Goal: Information Seeking & Learning: Learn about a topic

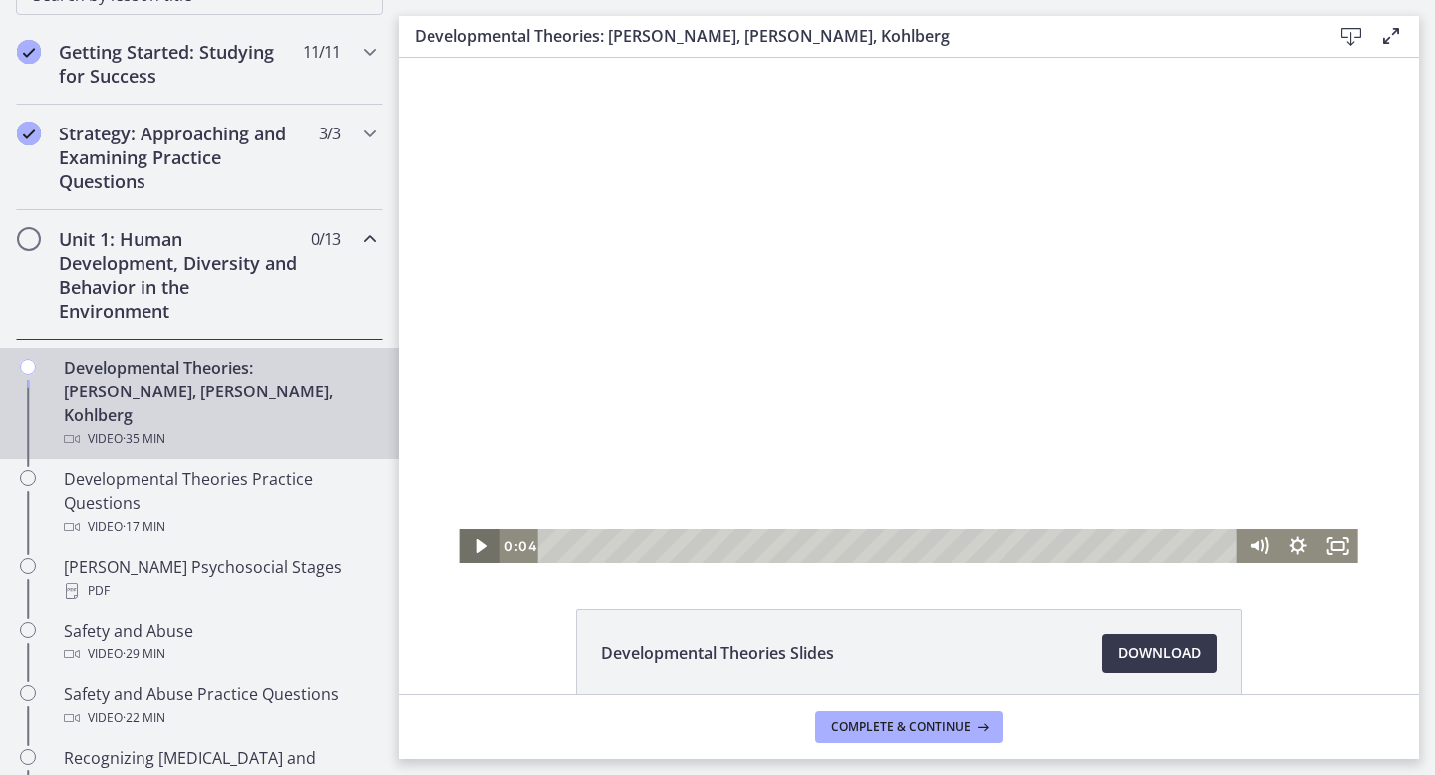
click at [480, 547] on icon "Play Video" at bounding box center [481, 546] width 10 height 14
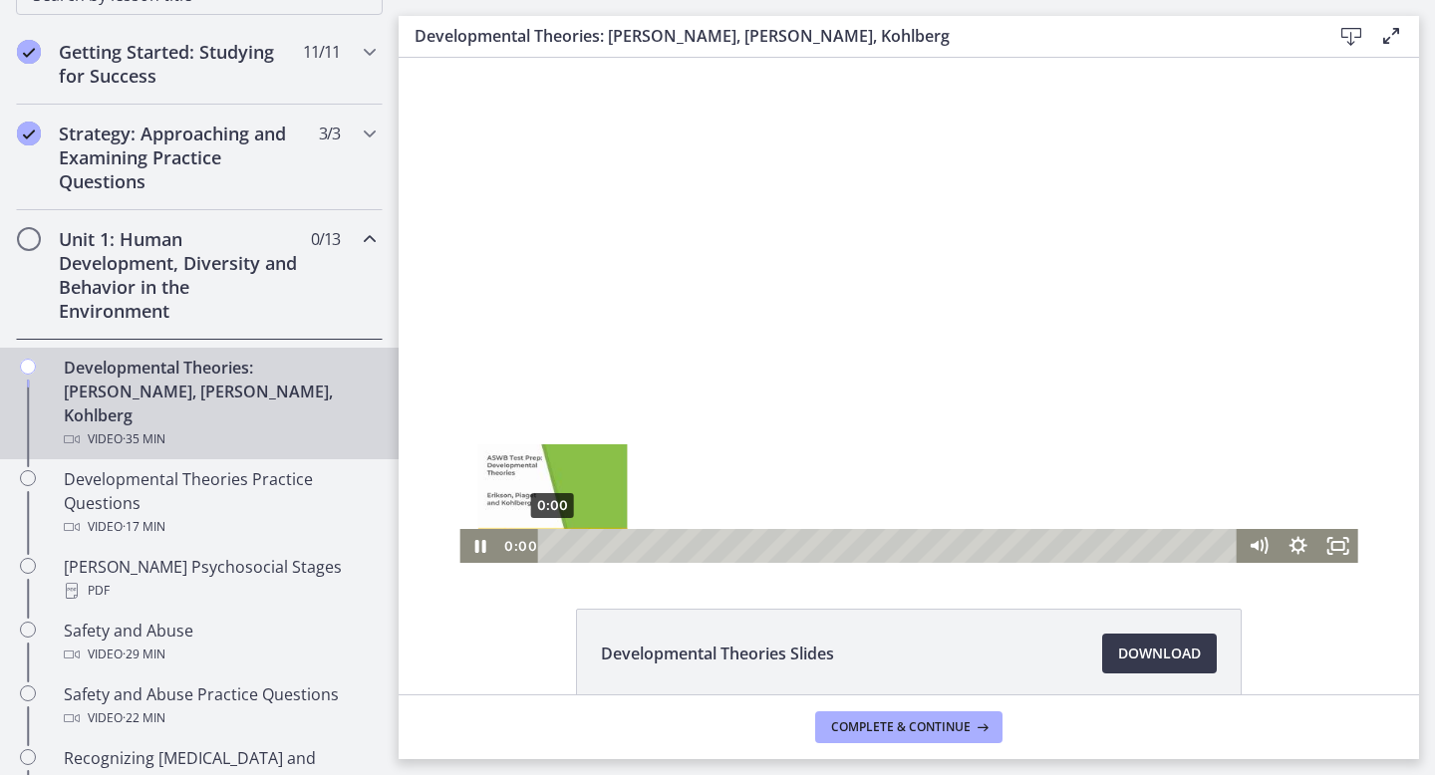
click at [553, 547] on div "0:00" at bounding box center [891, 546] width 676 height 34
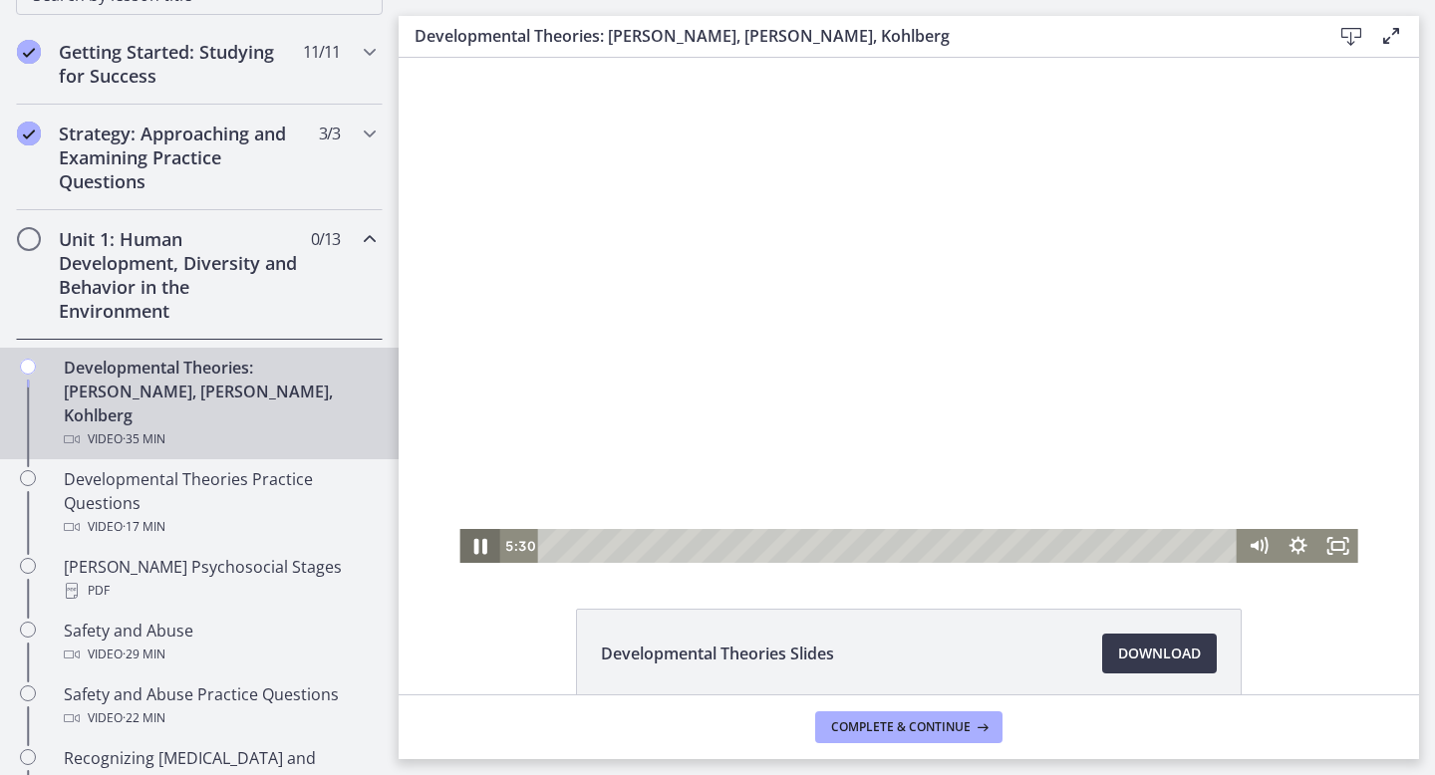
click at [476, 545] on icon "Pause" at bounding box center [479, 547] width 13 height 16
click at [479, 546] on icon "Play Video" at bounding box center [481, 546] width 10 height 14
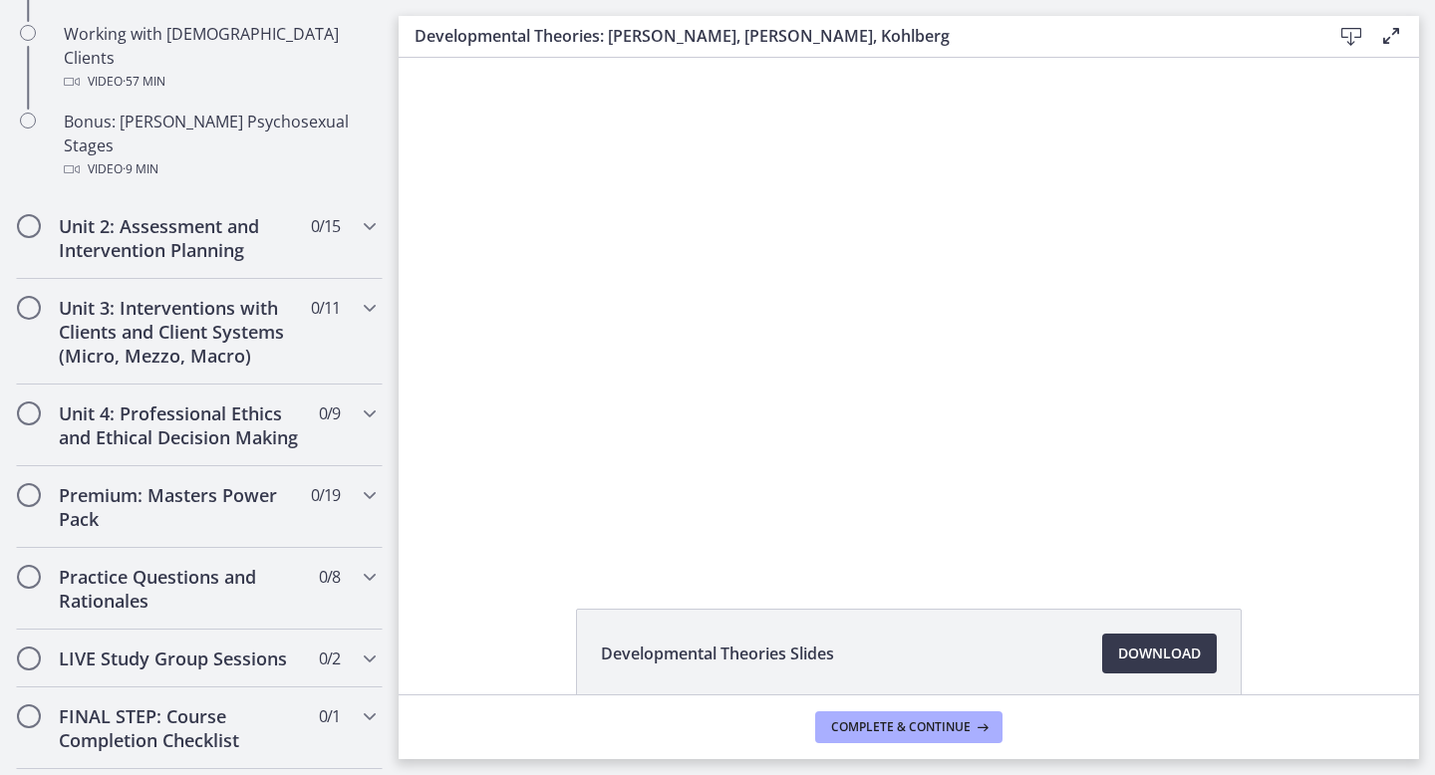
scroll to position [1511, 0]
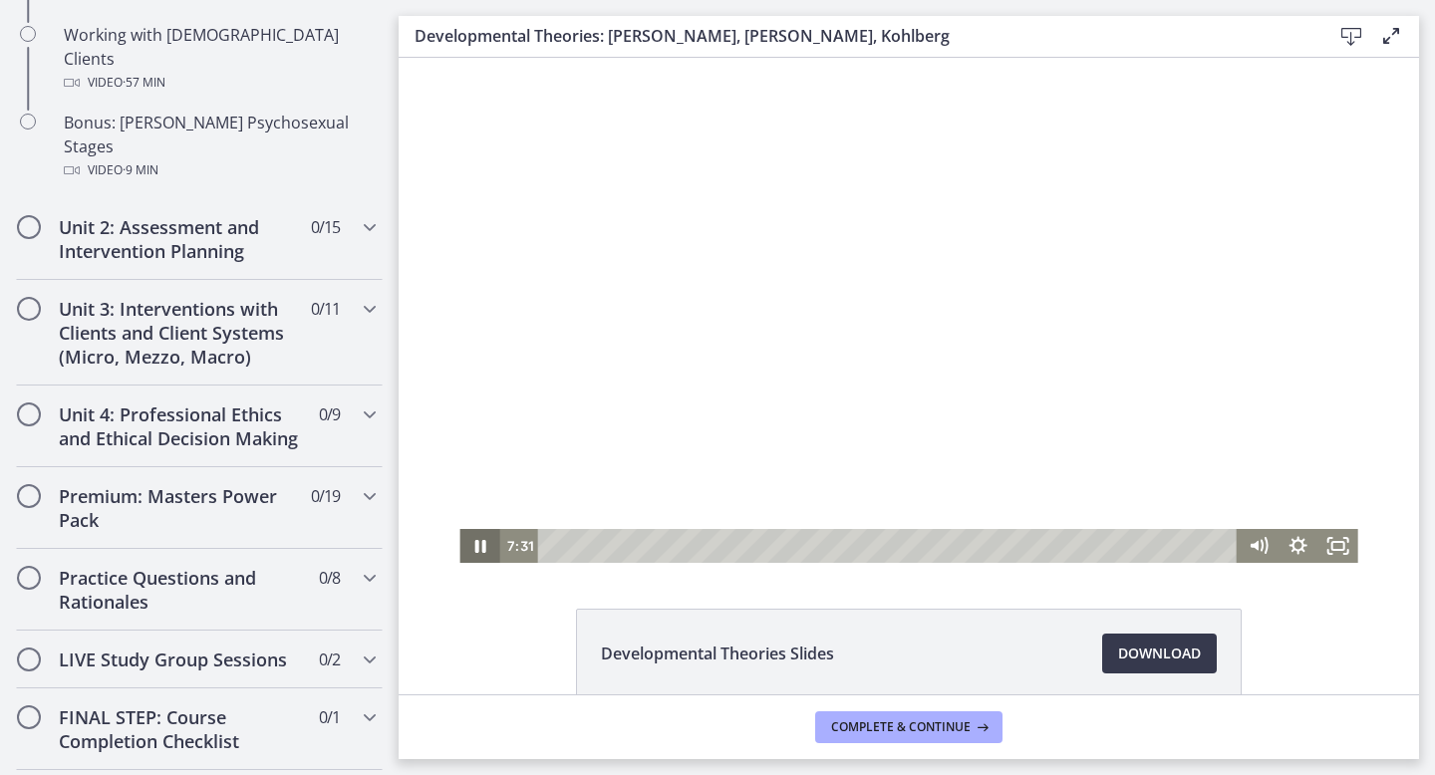
click at [479, 545] on icon "Pause" at bounding box center [479, 546] width 40 height 34
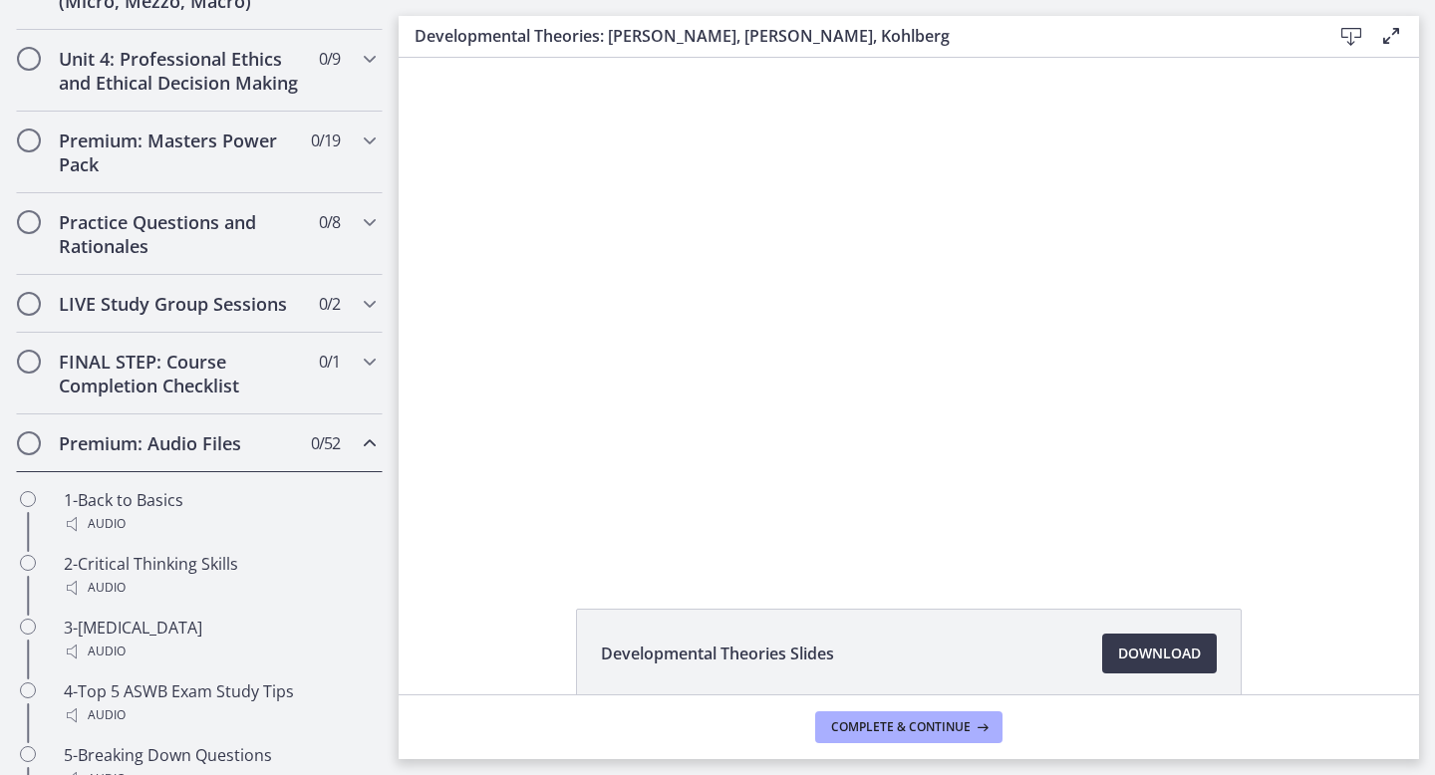
scroll to position [851, 0]
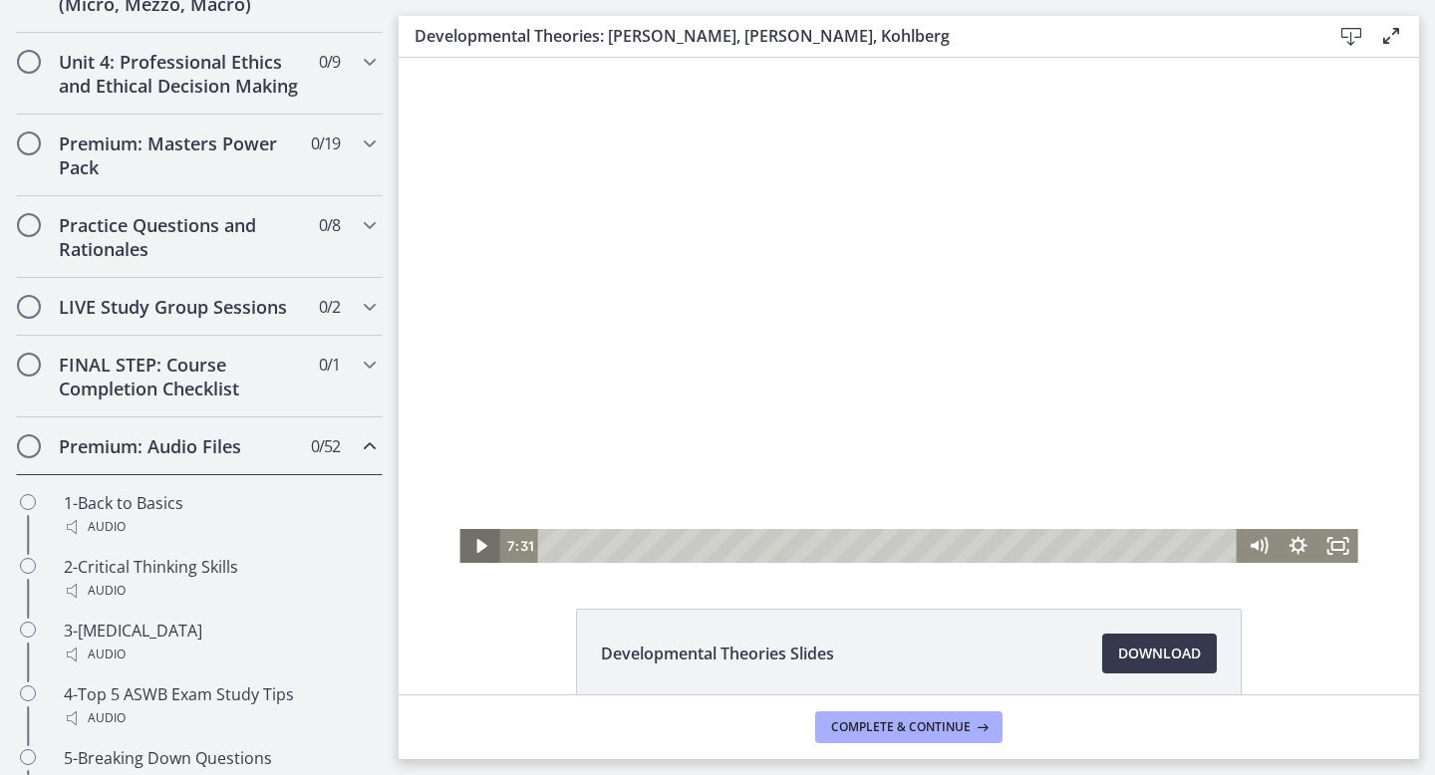
click at [478, 543] on icon "Play Video" at bounding box center [481, 546] width 10 height 14
click at [1302, 545] on icon "Show settings menu" at bounding box center [1299, 546] width 40 height 34
click at [1294, 472] on span "Speed" at bounding box center [1274, 478] width 50 height 34
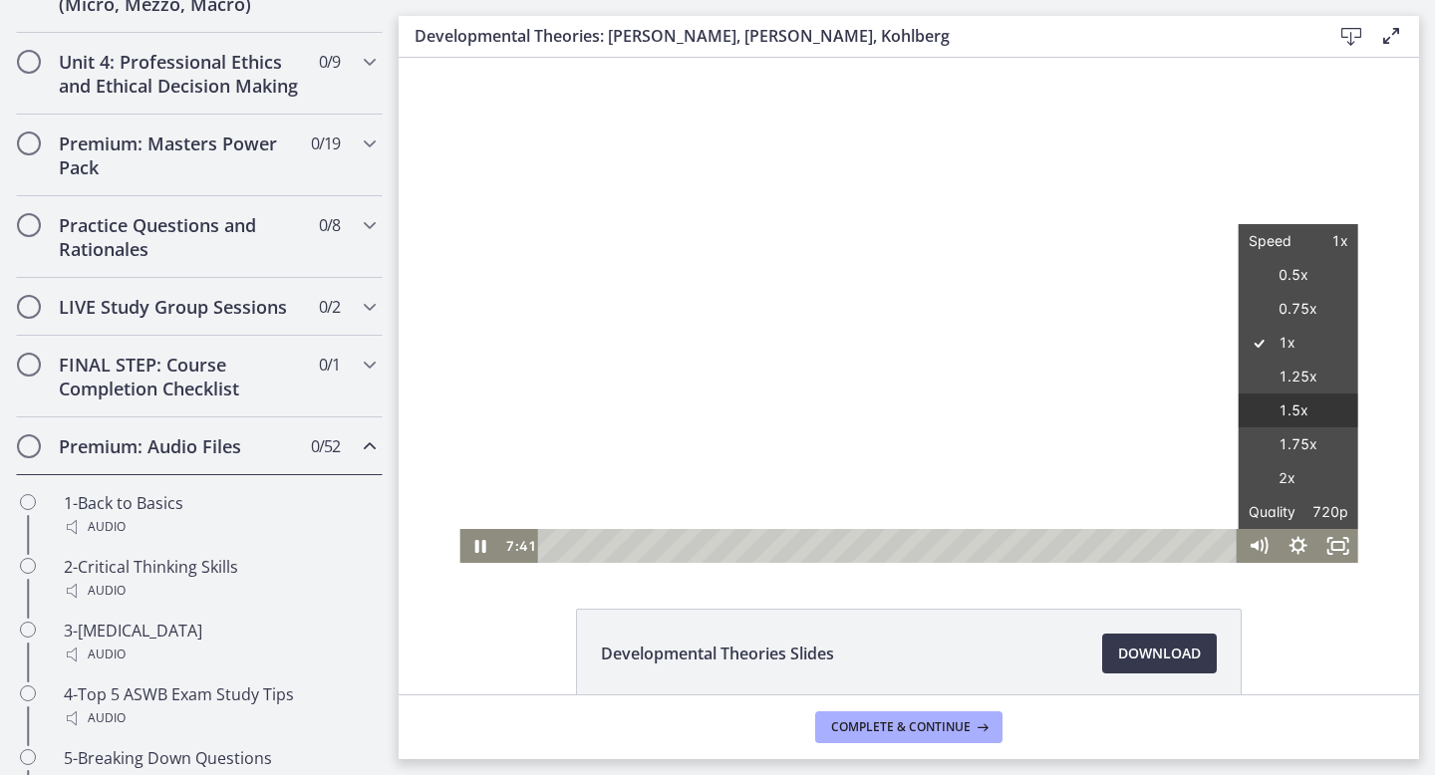
click at [1304, 409] on label "1.5x" at bounding box center [1299, 411] width 120 height 35
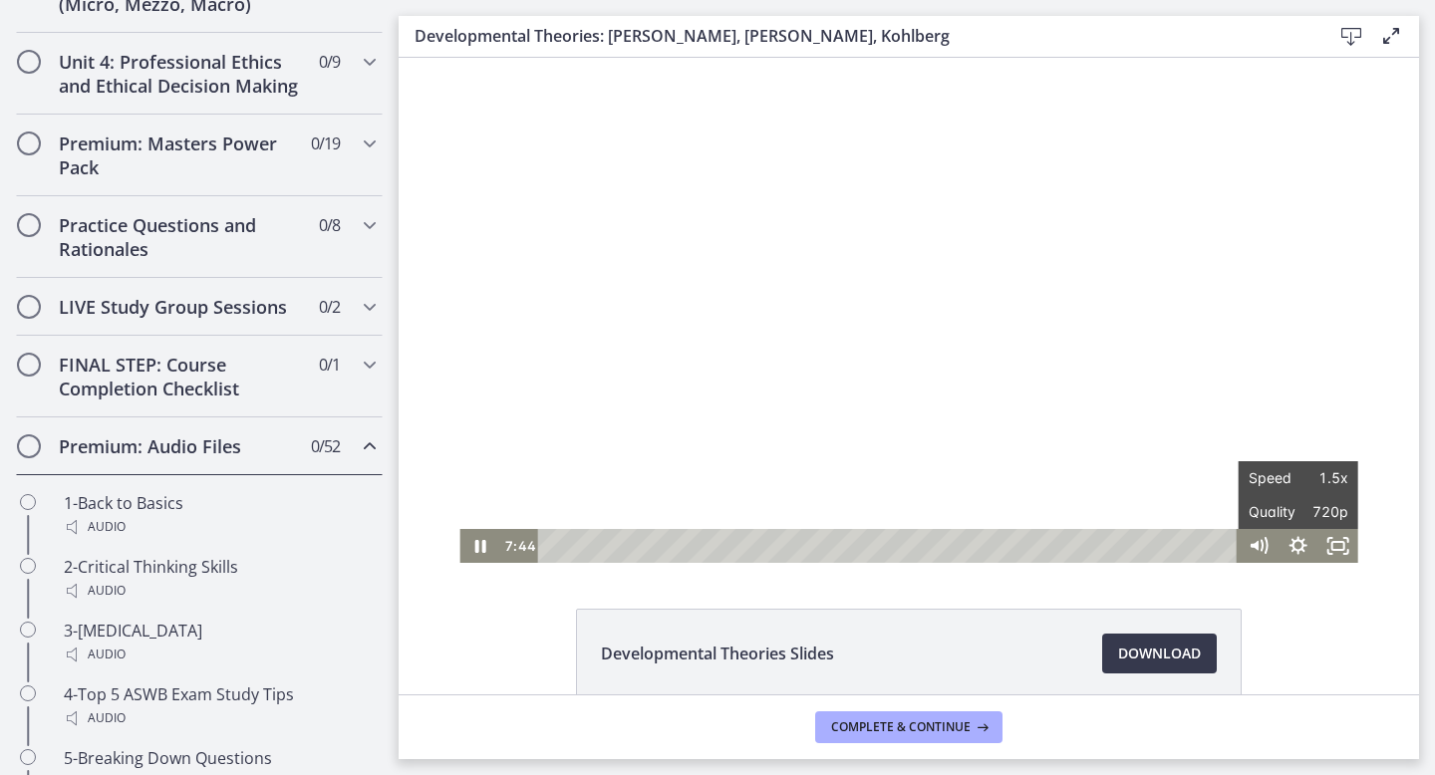
click at [1362, 659] on div "Developmental Theories Slides Download Opens in a new window" at bounding box center [909, 701] width 1021 height 185
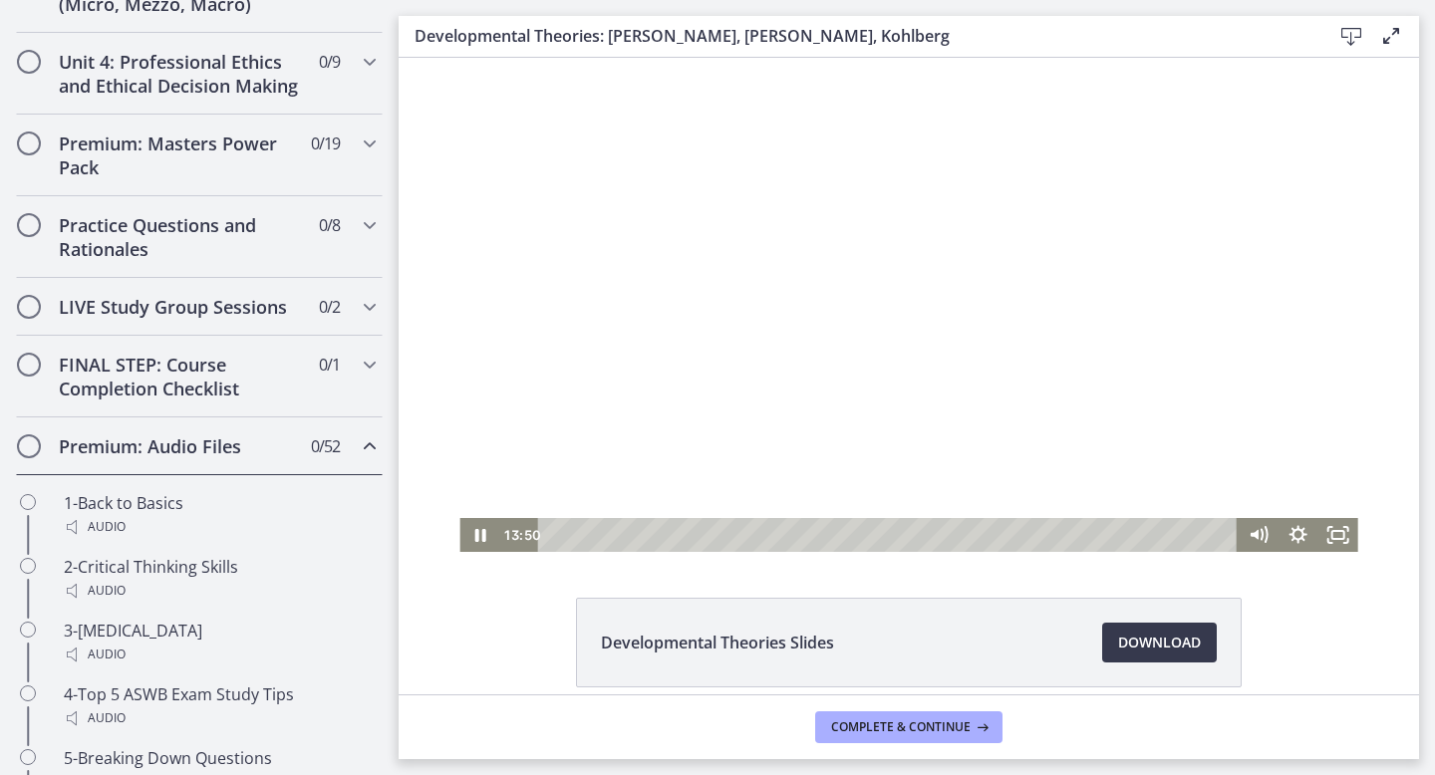
scroll to position [0, 0]
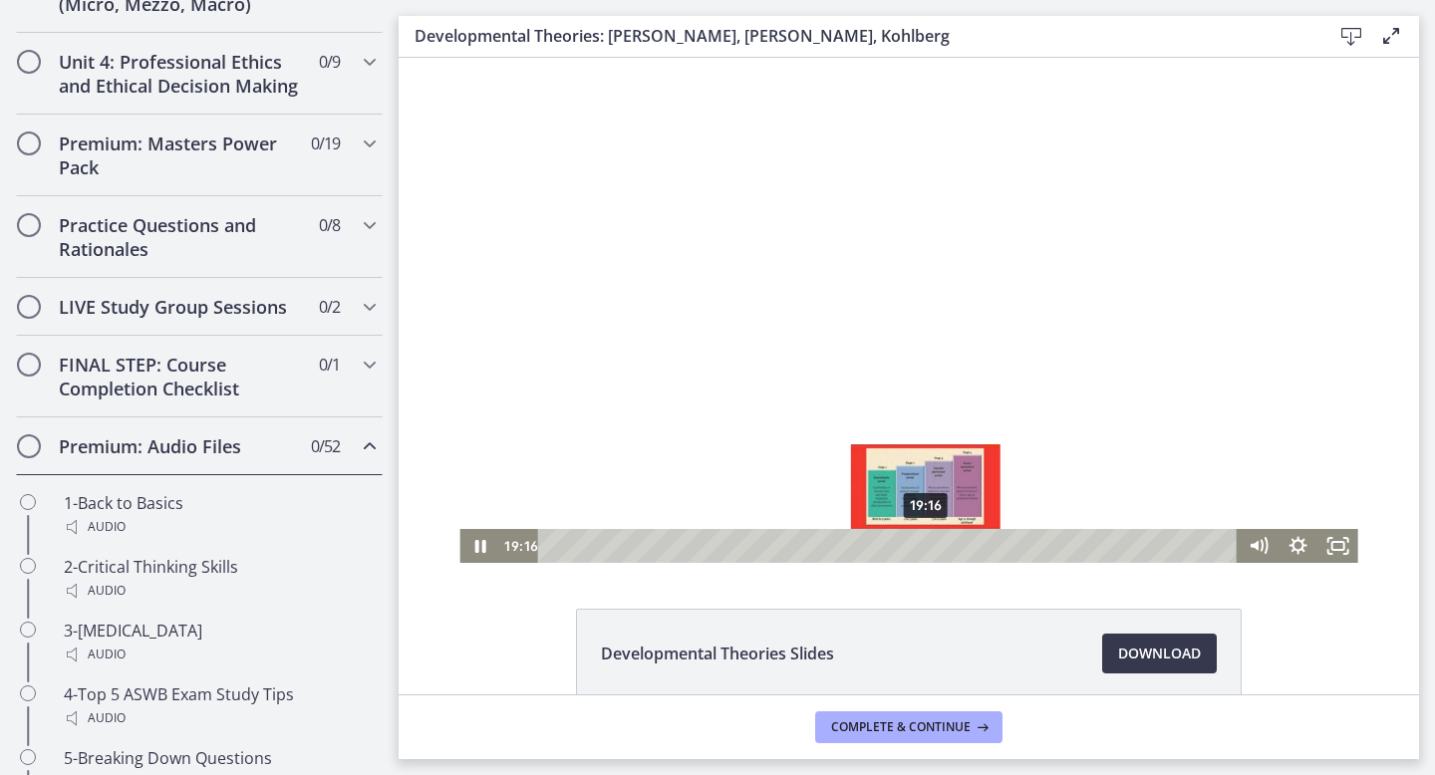
drag, startPoint x: 960, startPoint y: 547, endPoint x: 928, endPoint y: 544, distance: 32.0
click at [928, 544] on div "Playbar" at bounding box center [925, 545] width 11 height 11
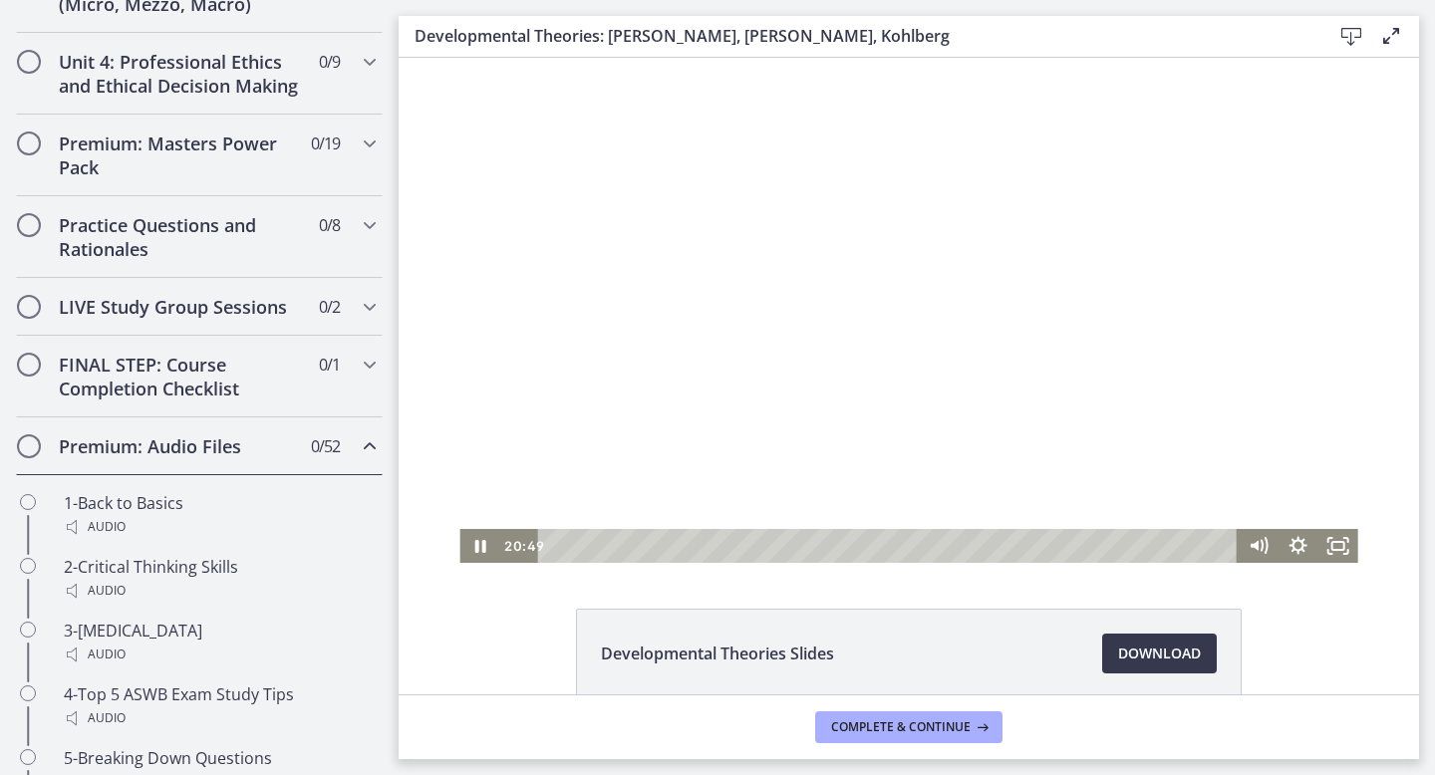
click at [819, 259] on div at bounding box center [908, 310] width 898 height 505
click at [1037, 345] on div at bounding box center [908, 310] width 898 height 505
click at [848, 344] on div at bounding box center [908, 310] width 898 height 505
click at [963, 272] on div at bounding box center [908, 310] width 898 height 505
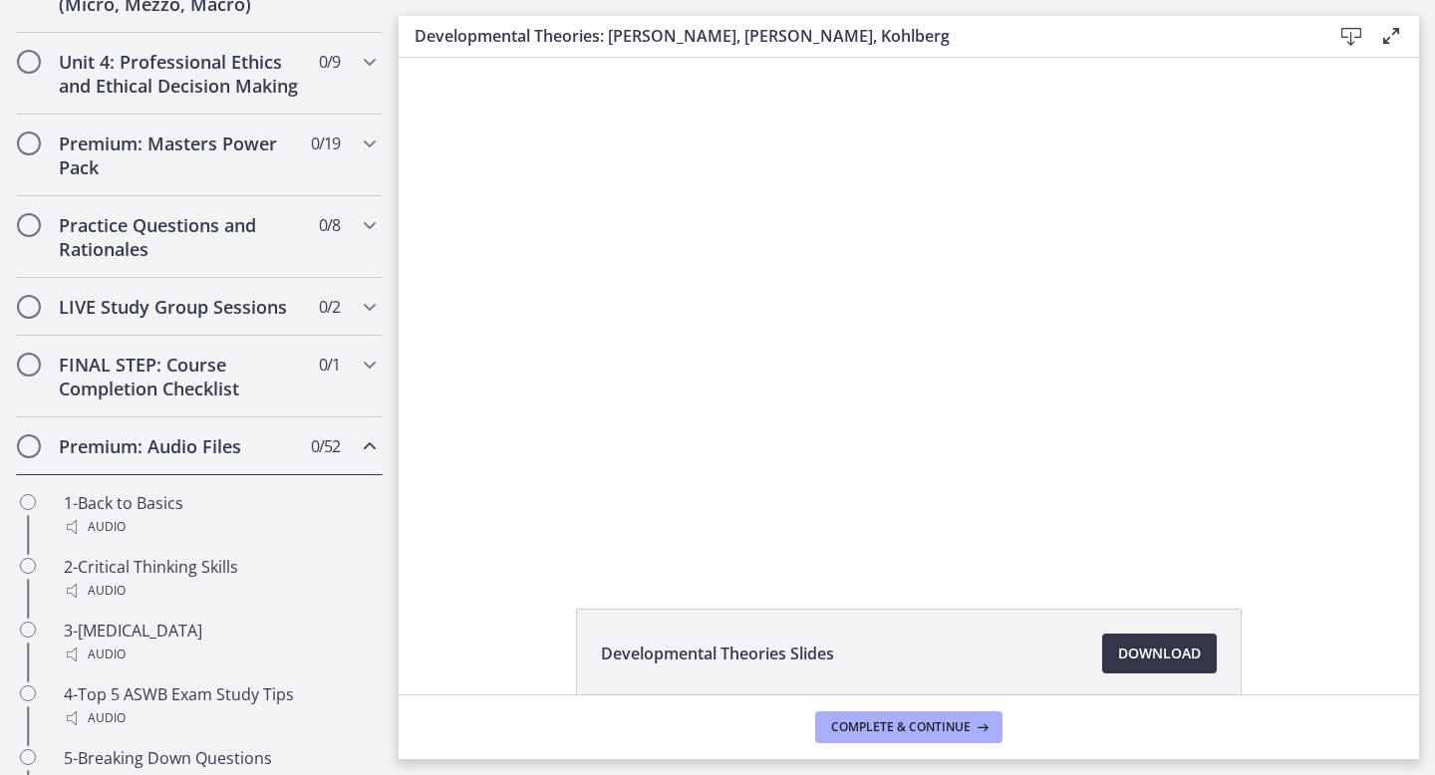
click at [1175, 660] on span "Download Opens in a new window" at bounding box center [1159, 654] width 83 height 24
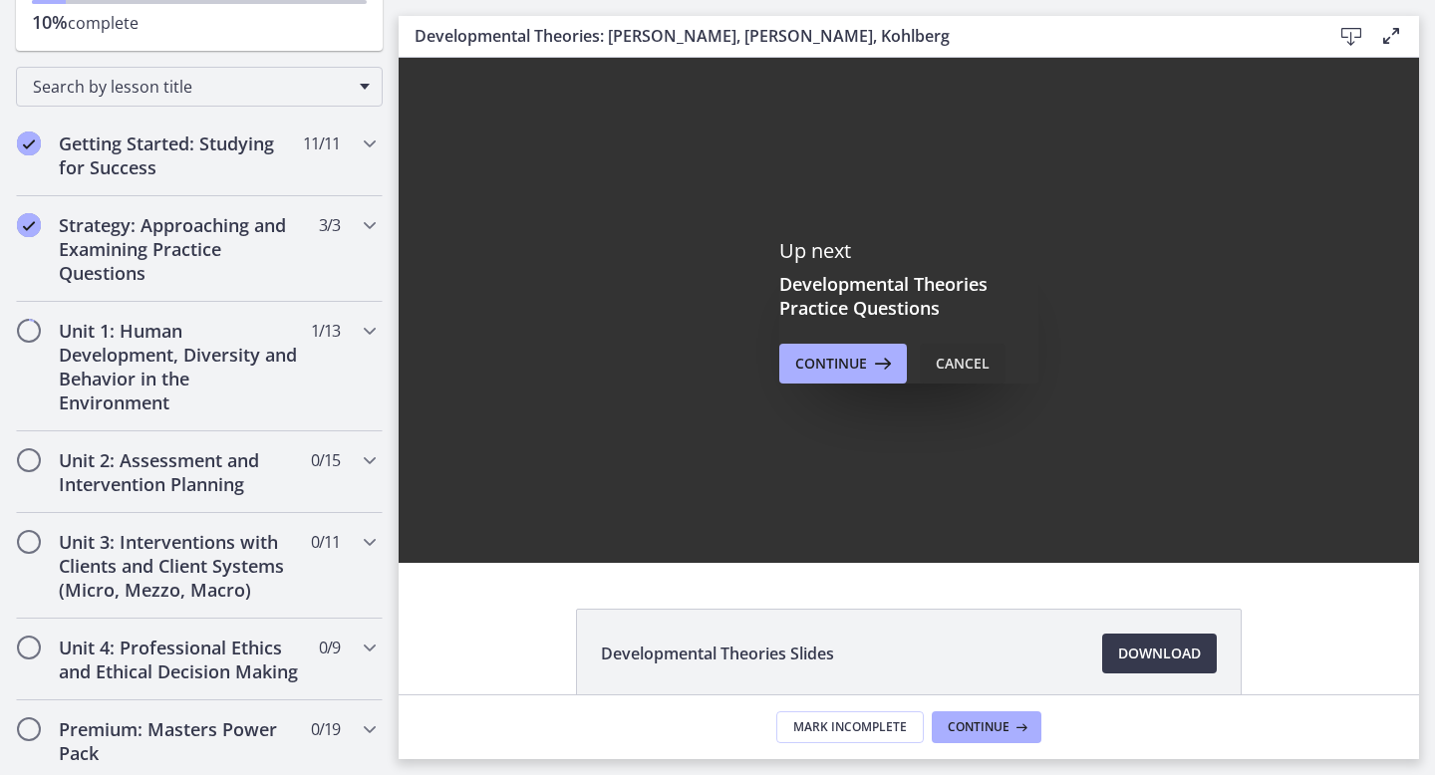
click at [974, 363] on div "Cancel" at bounding box center [963, 364] width 54 height 24
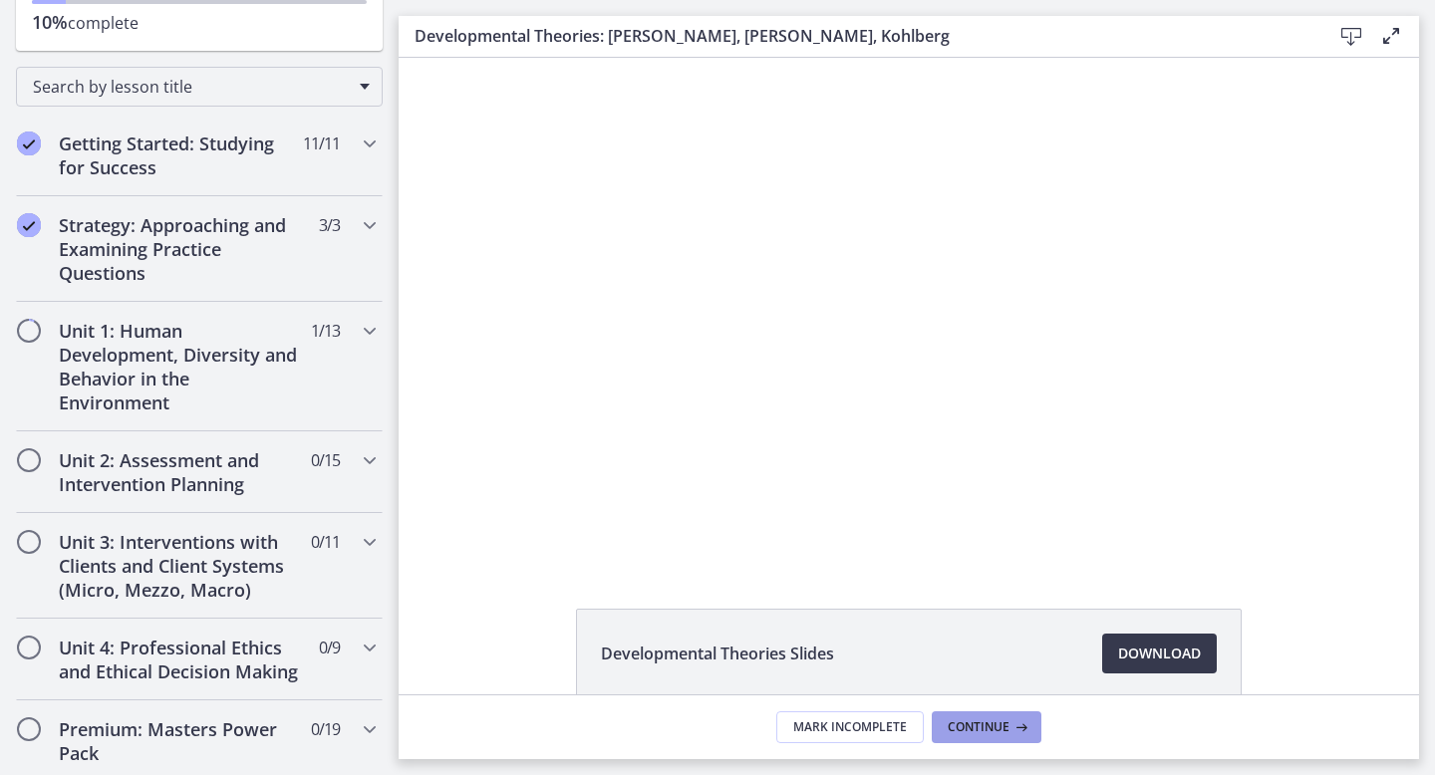
click at [982, 728] on span "Continue" at bounding box center [979, 728] width 62 height 16
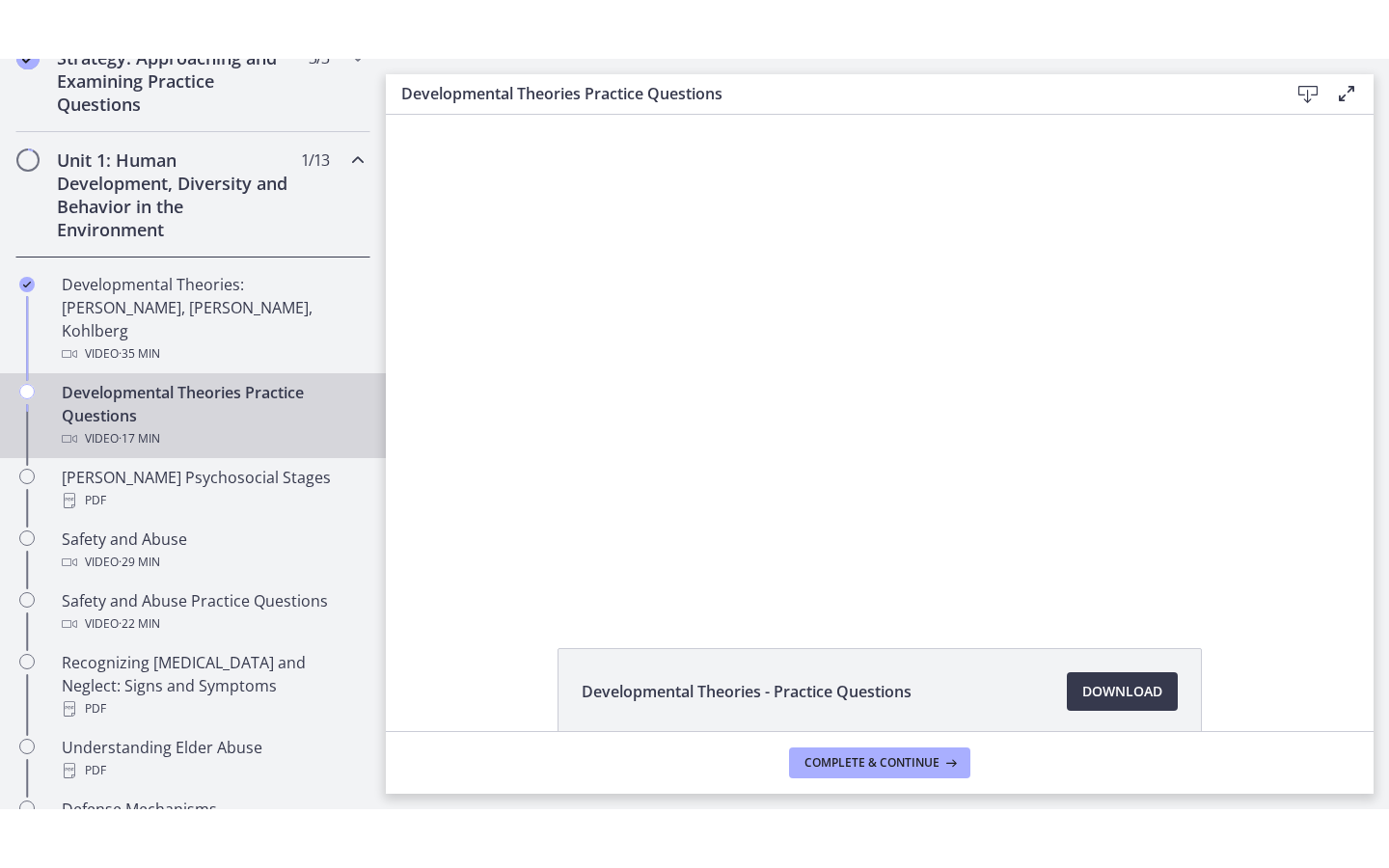
scroll to position [482, 0]
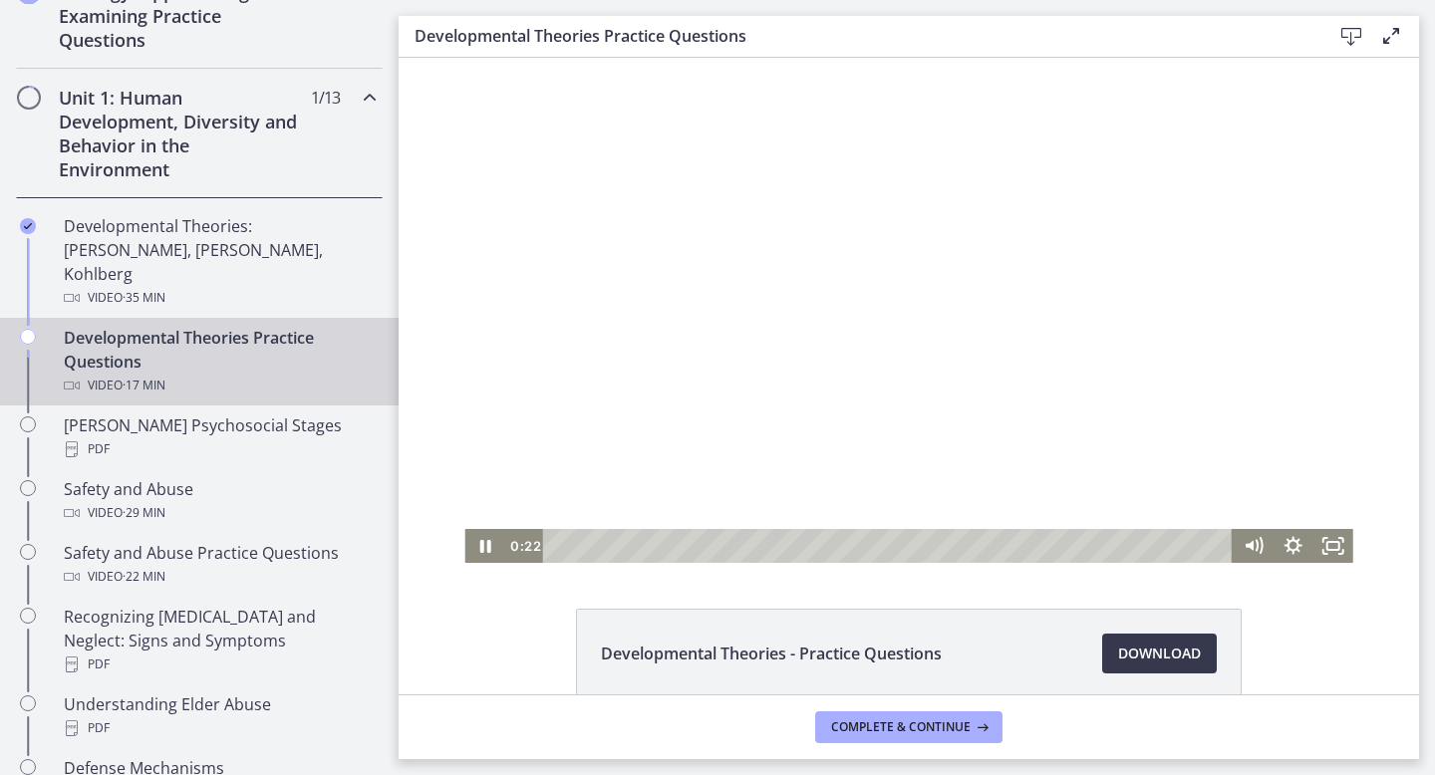
click at [910, 281] on div at bounding box center [908, 310] width 888 height 505
click at [488, 546] on icon "Play Video" at bounding box center [486, 546] width 12 height 17
click at [1334, 546] on icon "Fullscreen" at bounding box center [1334, 546] width 40 height 34
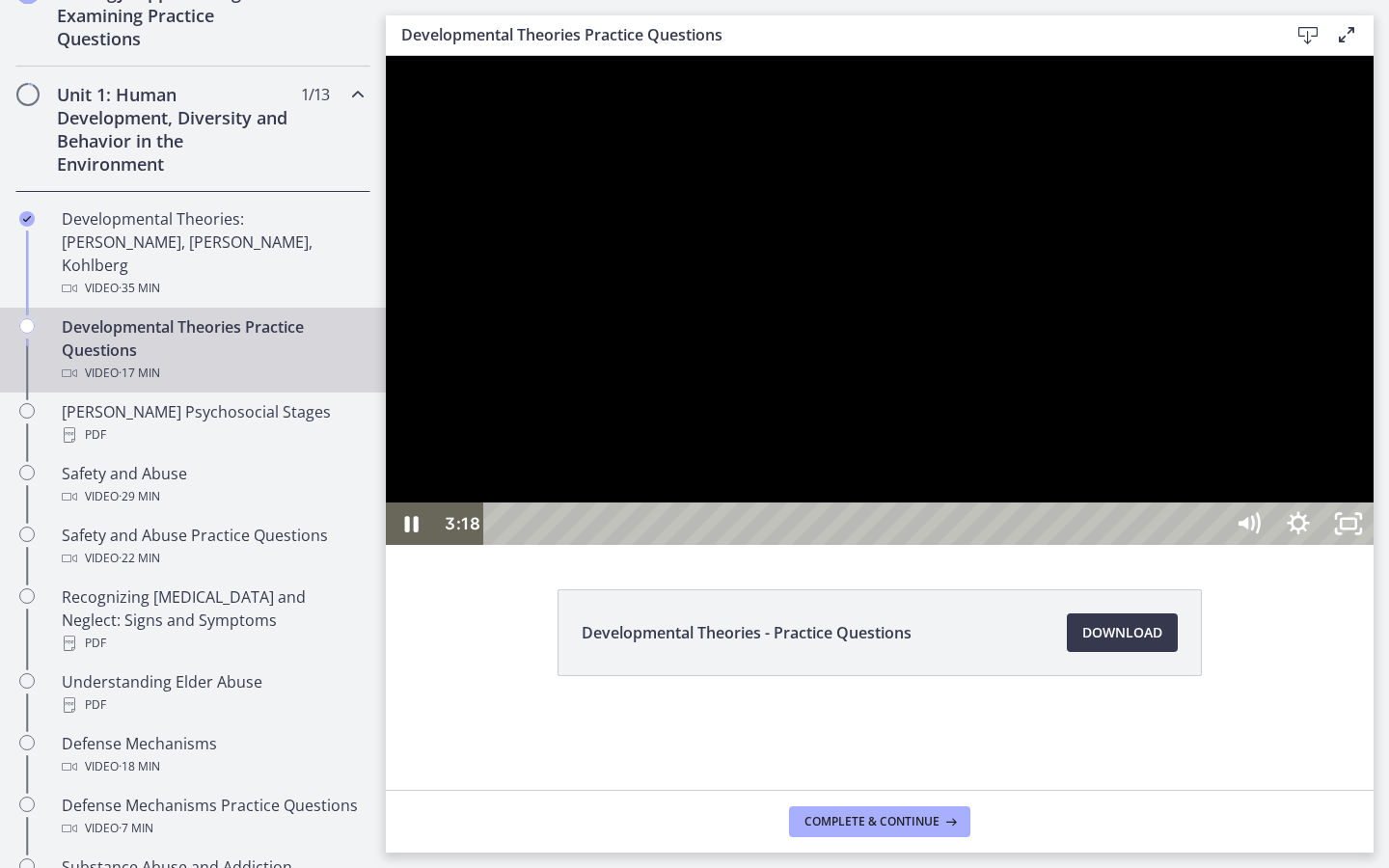
click at [1157, 515] on div at bounding box center [880, 300] width 988 height 489
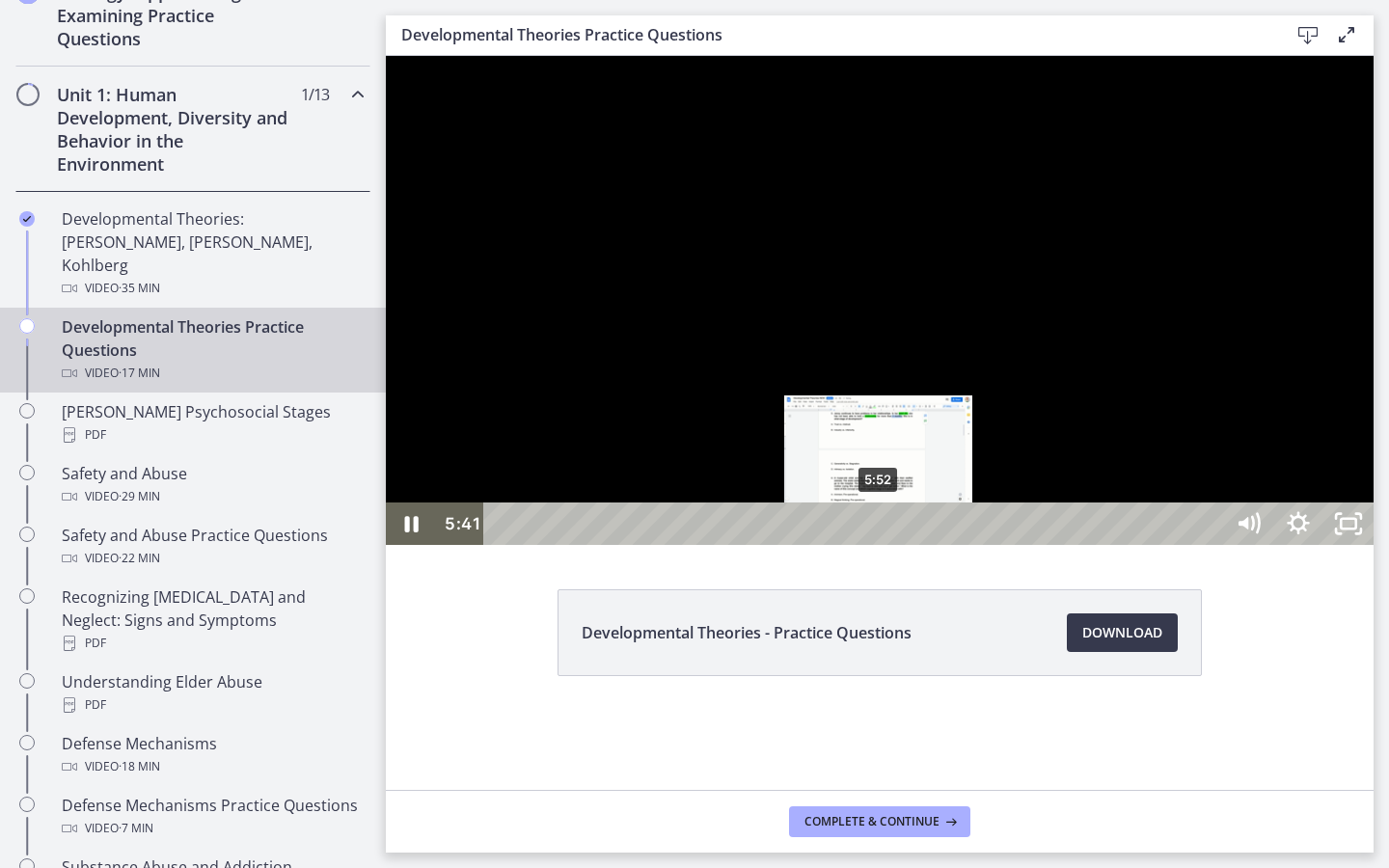
click at [880, 545] on div "5:52" at bounding box center [857, 524] width 709 height 43
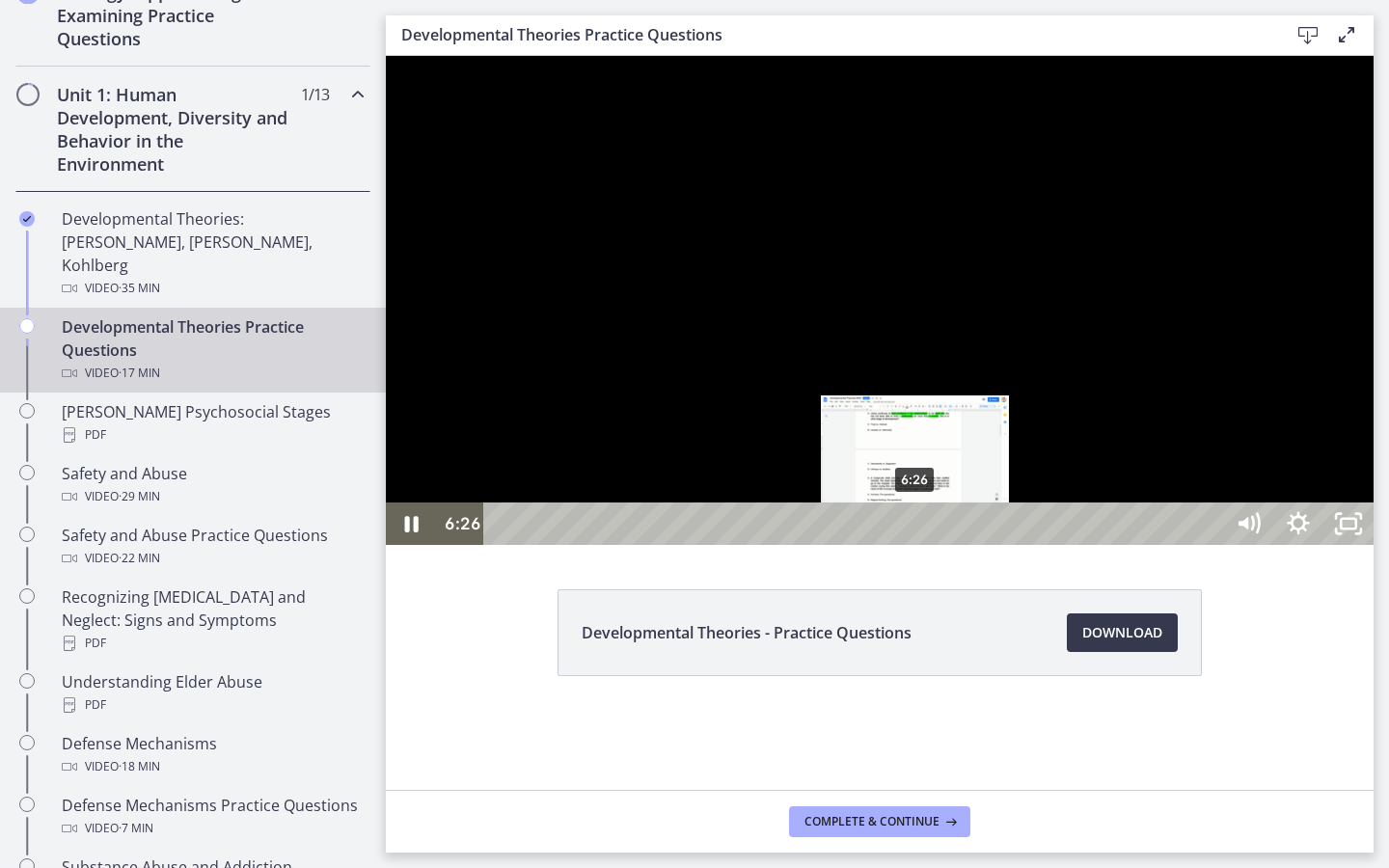
click at [917, 545] on div "6:26" at bounding box center [857, 524] width 709 height 43
click at [935, 545] on div "6:43" at bounding box center [857, 524] width 709 height 43
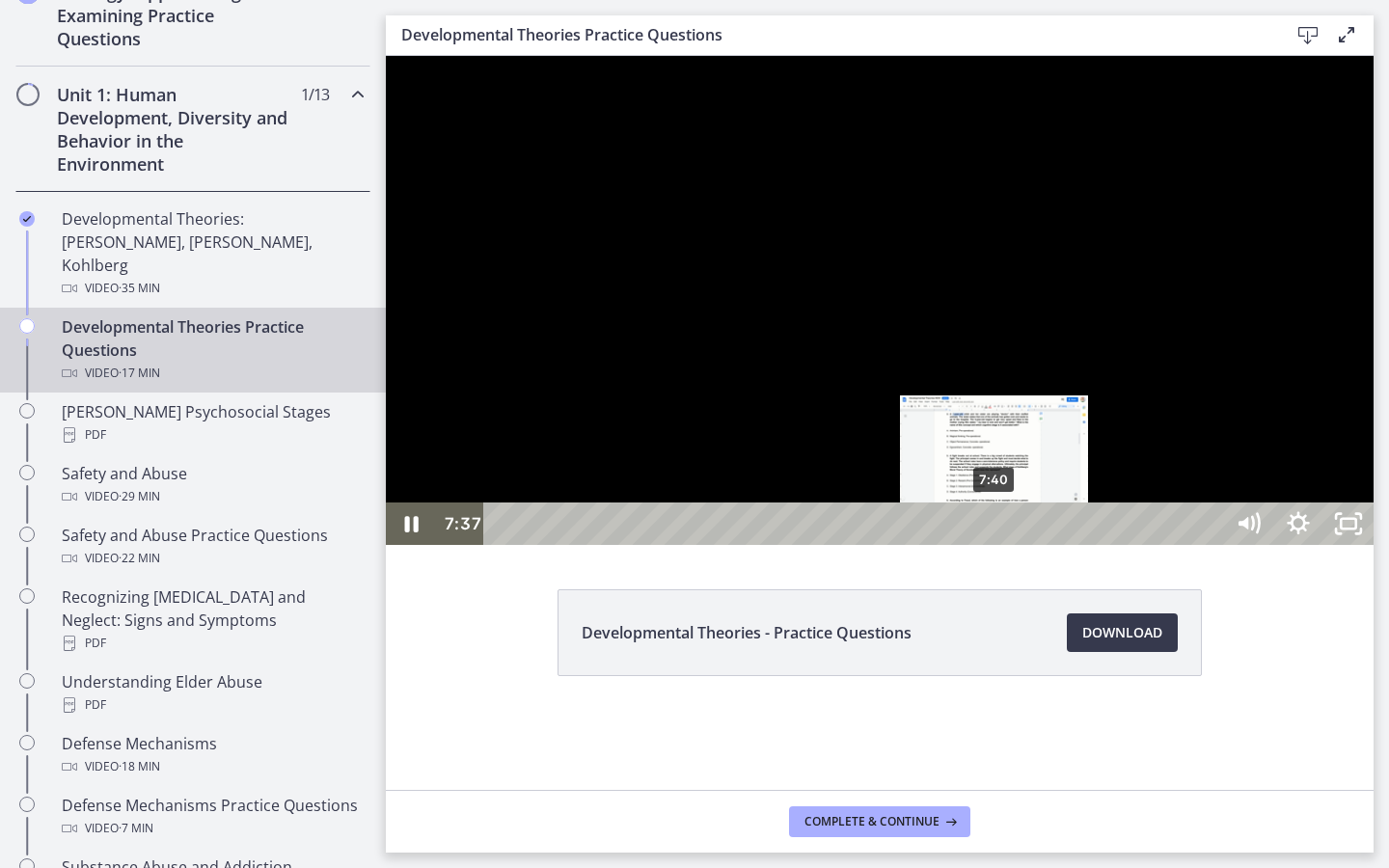
click at [997, 531] on div "Playbar" at bounding box center [991, 524] width 15 height 15
click at [1005, 545] on div "7:48" at bounding box center [857, 524] width 709 height 43
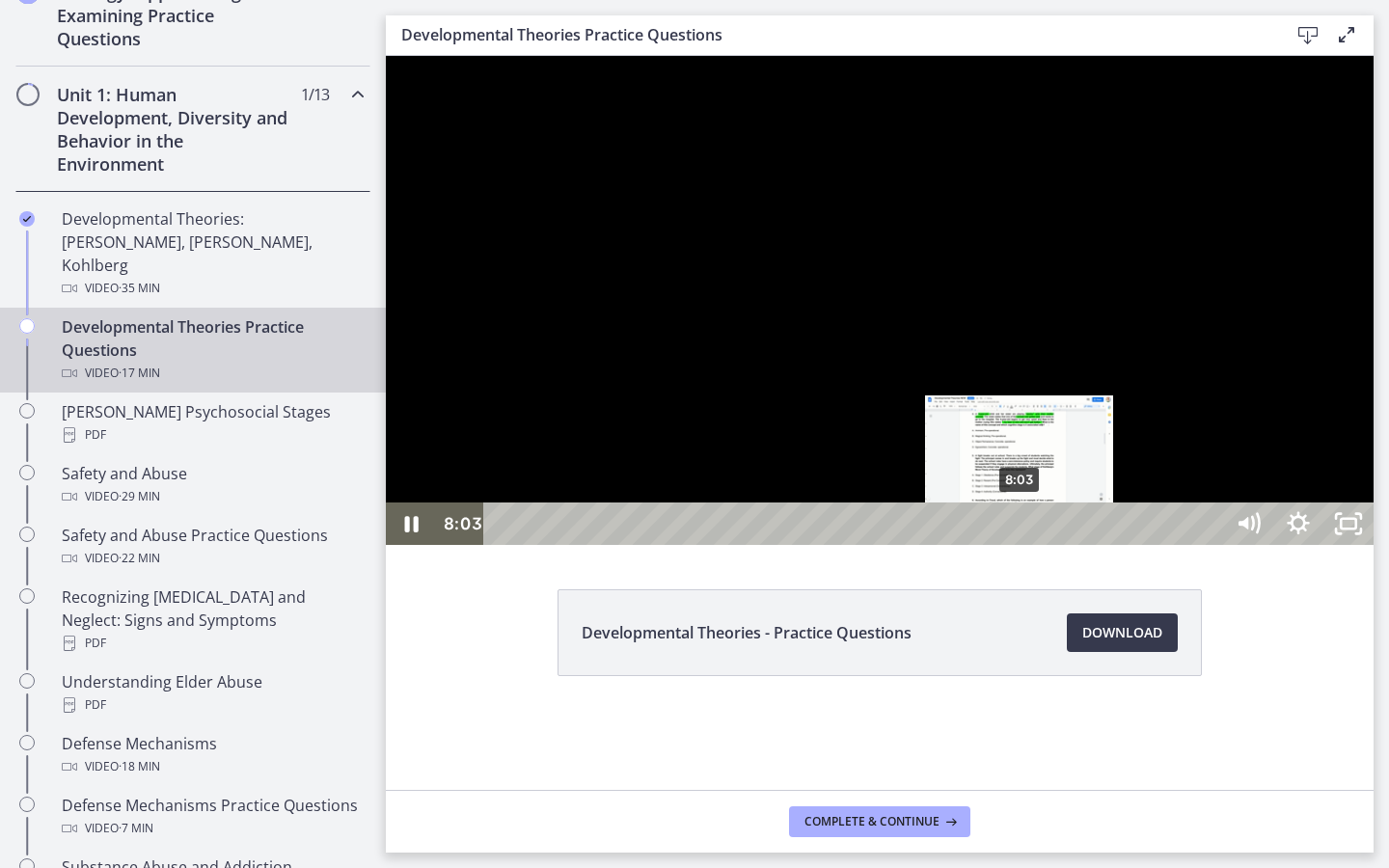
click at [1021, 545] on div "8:03" at bounding box center [857, 524] width 709 height 43
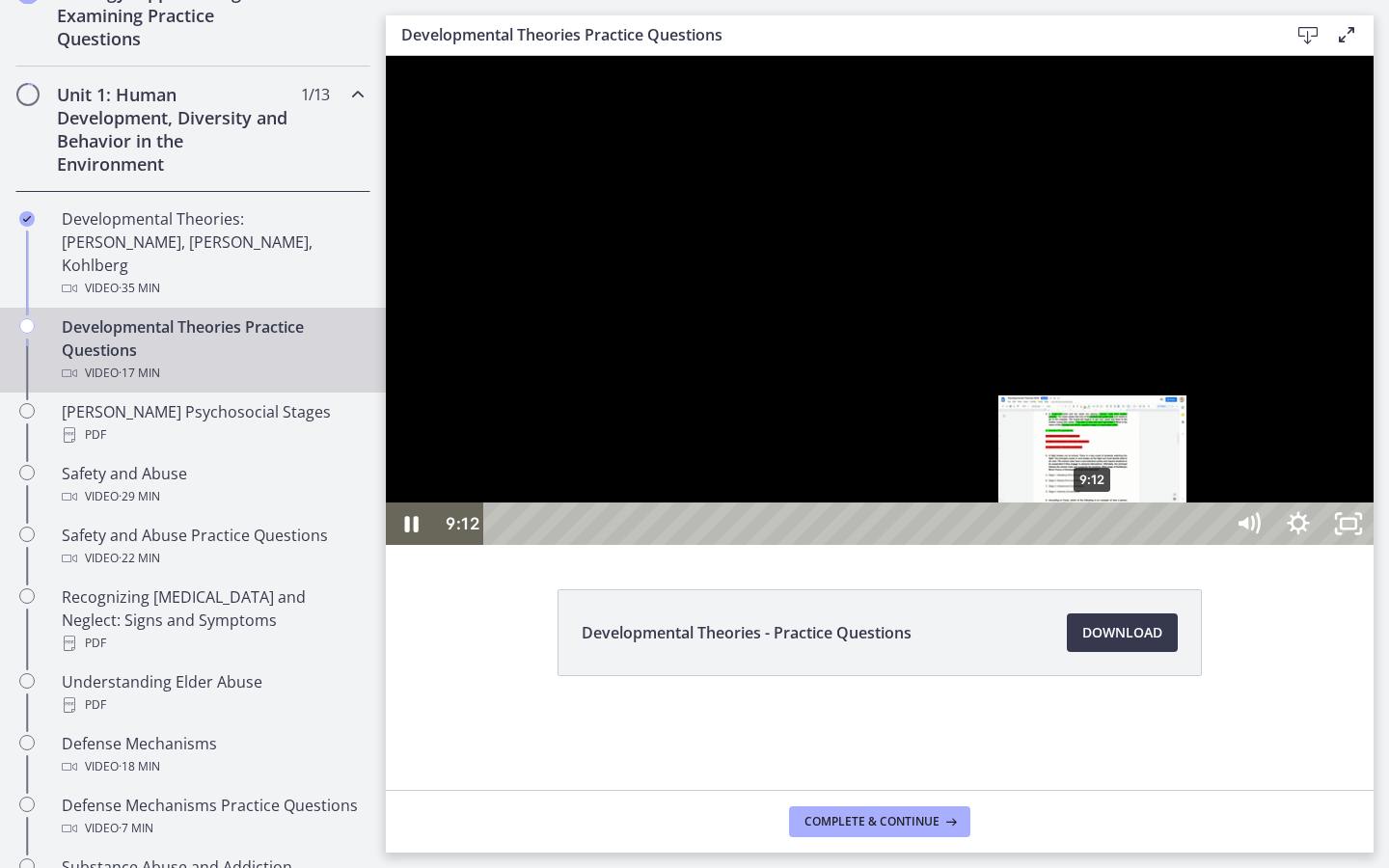
click at [1094, 545] on div "9:12" at bounding box center [857, 524] width 709 height 43
click at [1104, 545] on div "9:22" at bounding box center [857, 524] width 709 height 43
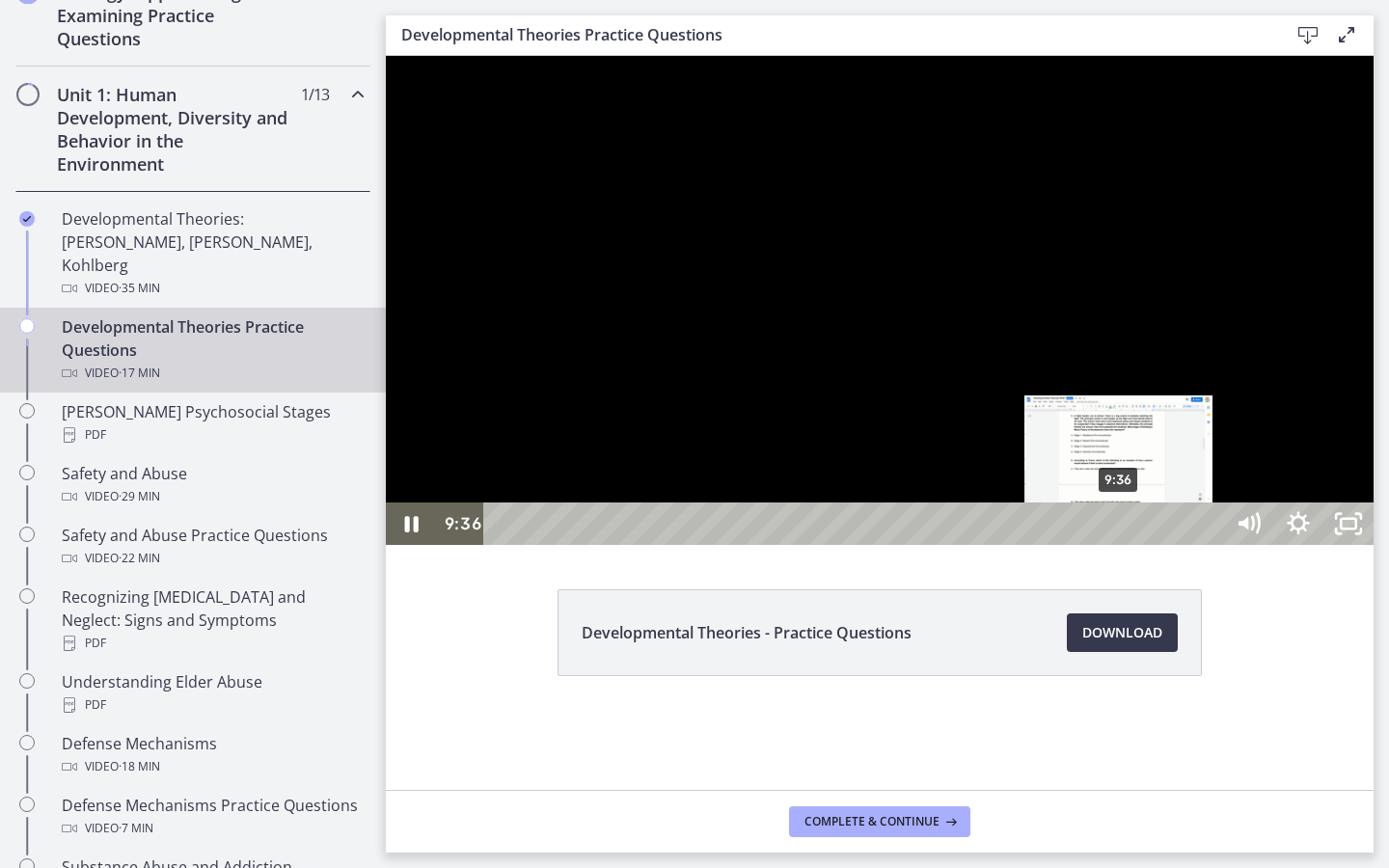
click at [1120, 545] on div "9:36" at bounding box center [857, 524] width 709 height 43
click at [1109, 545] on div "9:26" at bounding box center [857, 524] width 709 height 43
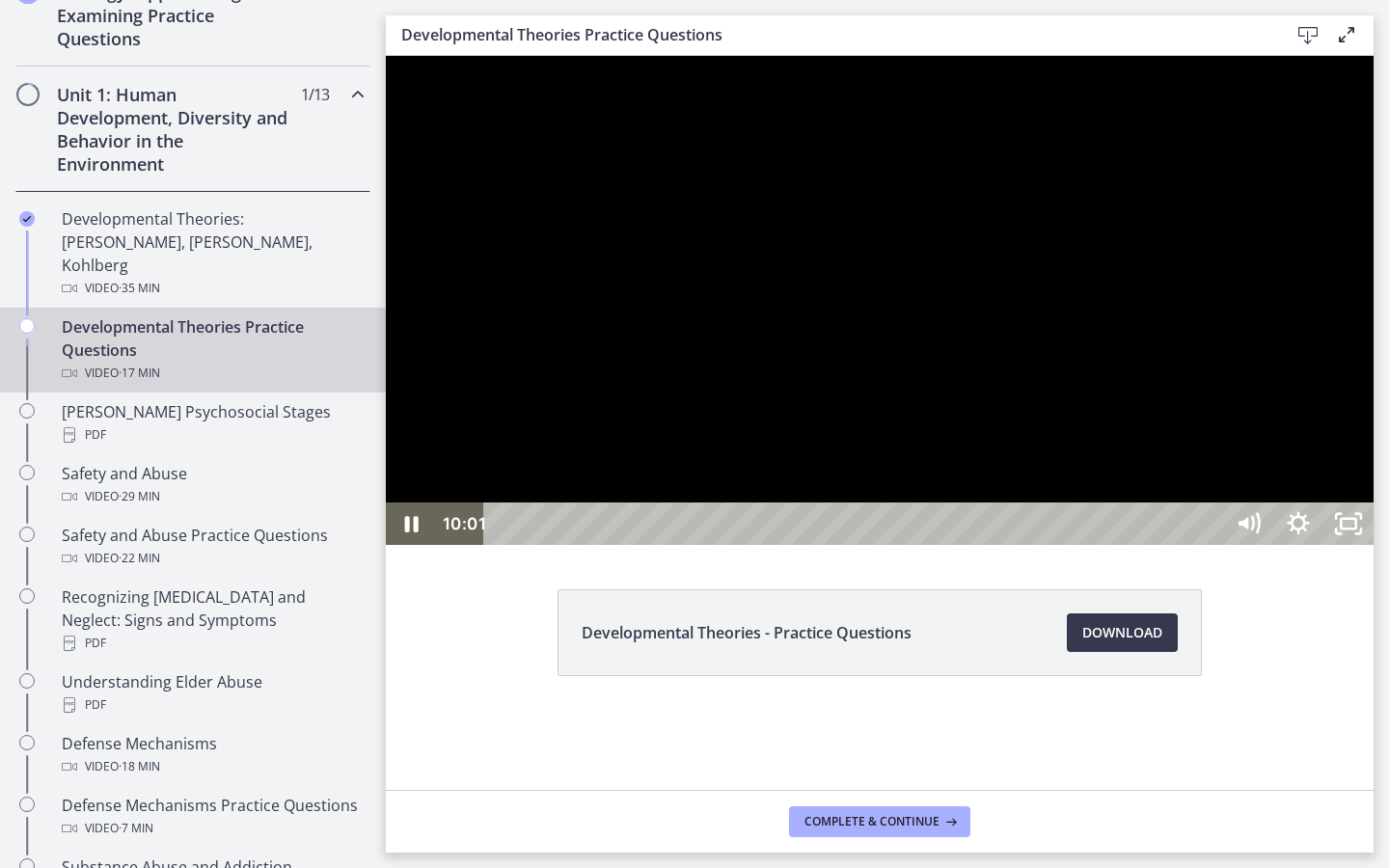
click at [1163, 454] on div at bounding box center [880, 300] width 988 height 489
click at [1064, 453] on div at bounding box center [880, 300] width 988 height 489
click at [1211, 545] on div "14:27" at bounding box center [857, 524] width 709 height 43
click at [1211, 545] on div "15:30" at bounding box center [857, 524] width 709 height 43
click at [1211, 545] on div "16:17" at bounding box center [857, 524] width 709 height 43
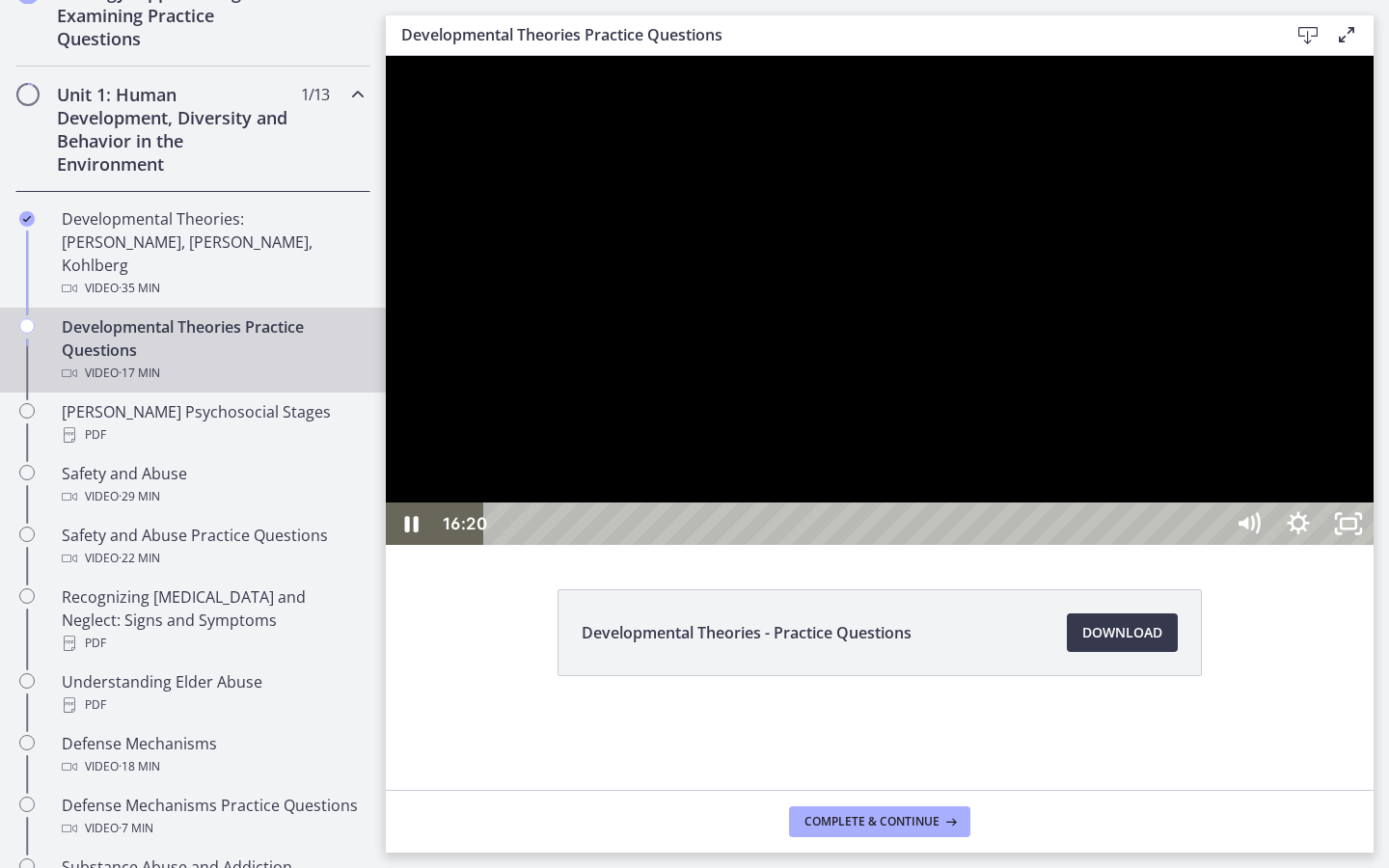
click at [1211, 545] on div "16:26" at bounding box center [857, 524] width 709 height 43
click at [1211, 545] on div "16:55" at bounding box center [857, 524] width 709 height 43
click at [1211, 545] on div "17:04" at bounding box center [857, 524] width 709 height 43
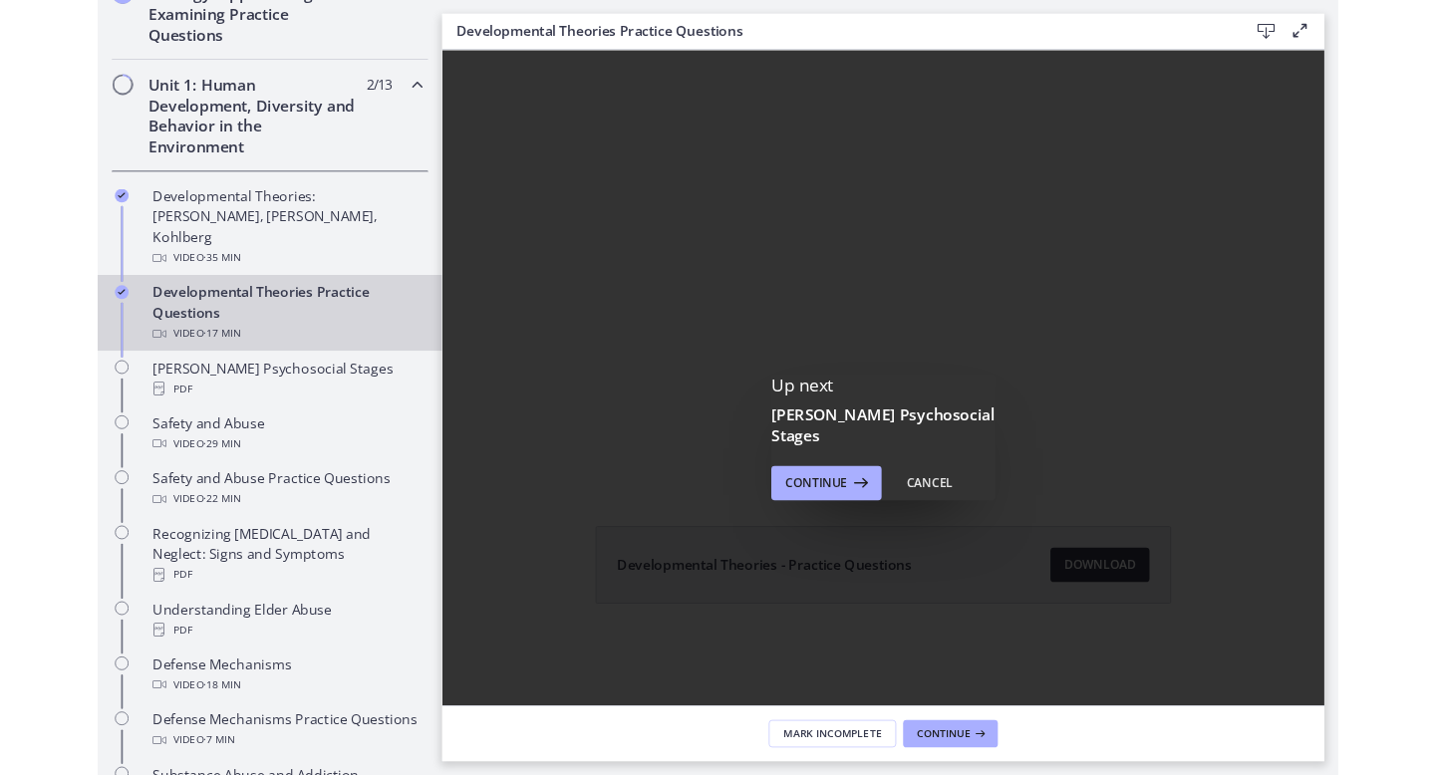
scroll to position [0, 0]
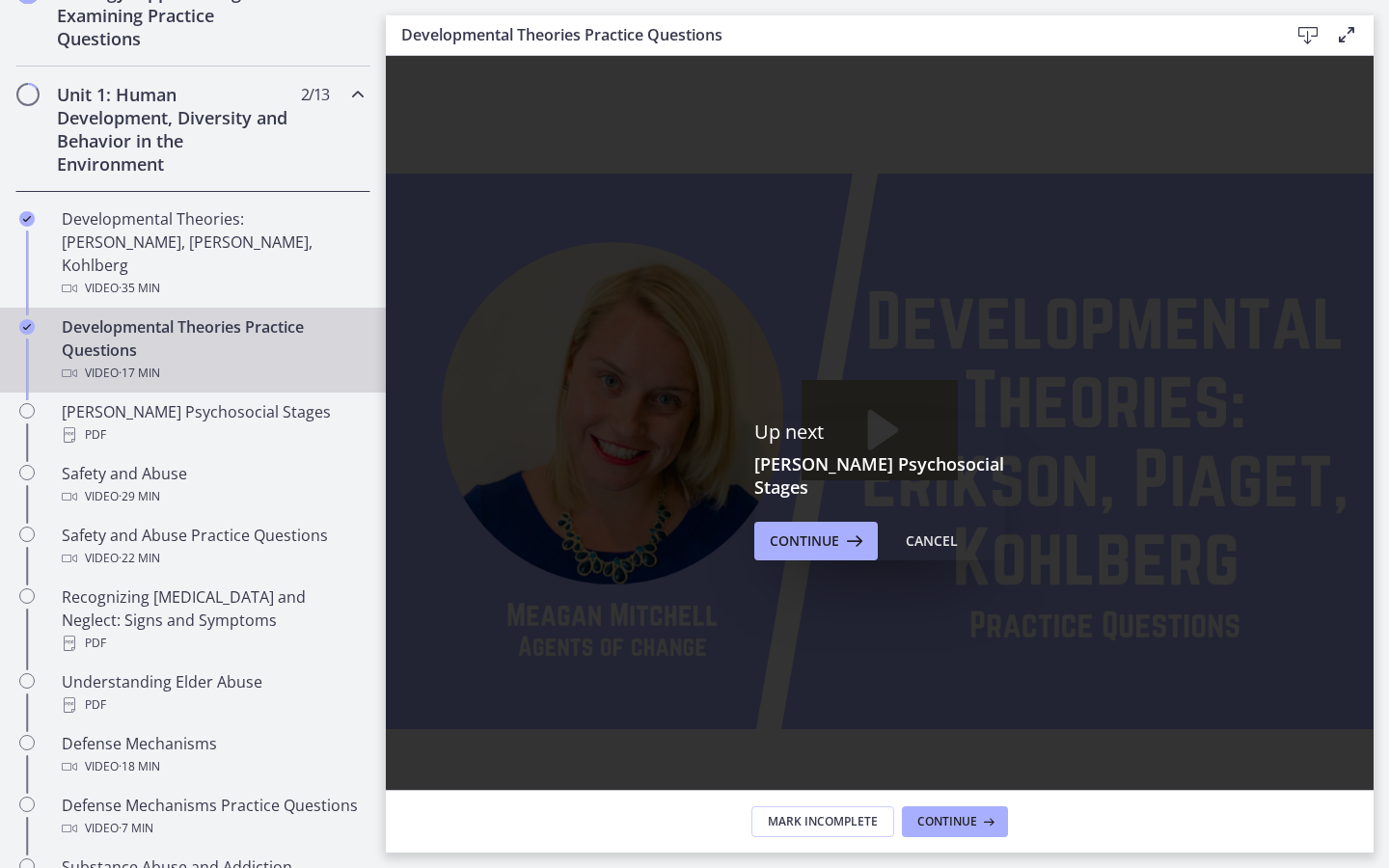
click at [899, 449] on icon "Play Video: cbe1jt1t4o1cl02siaug.mp4" at bounding box center [884, 430] width 31 height 41
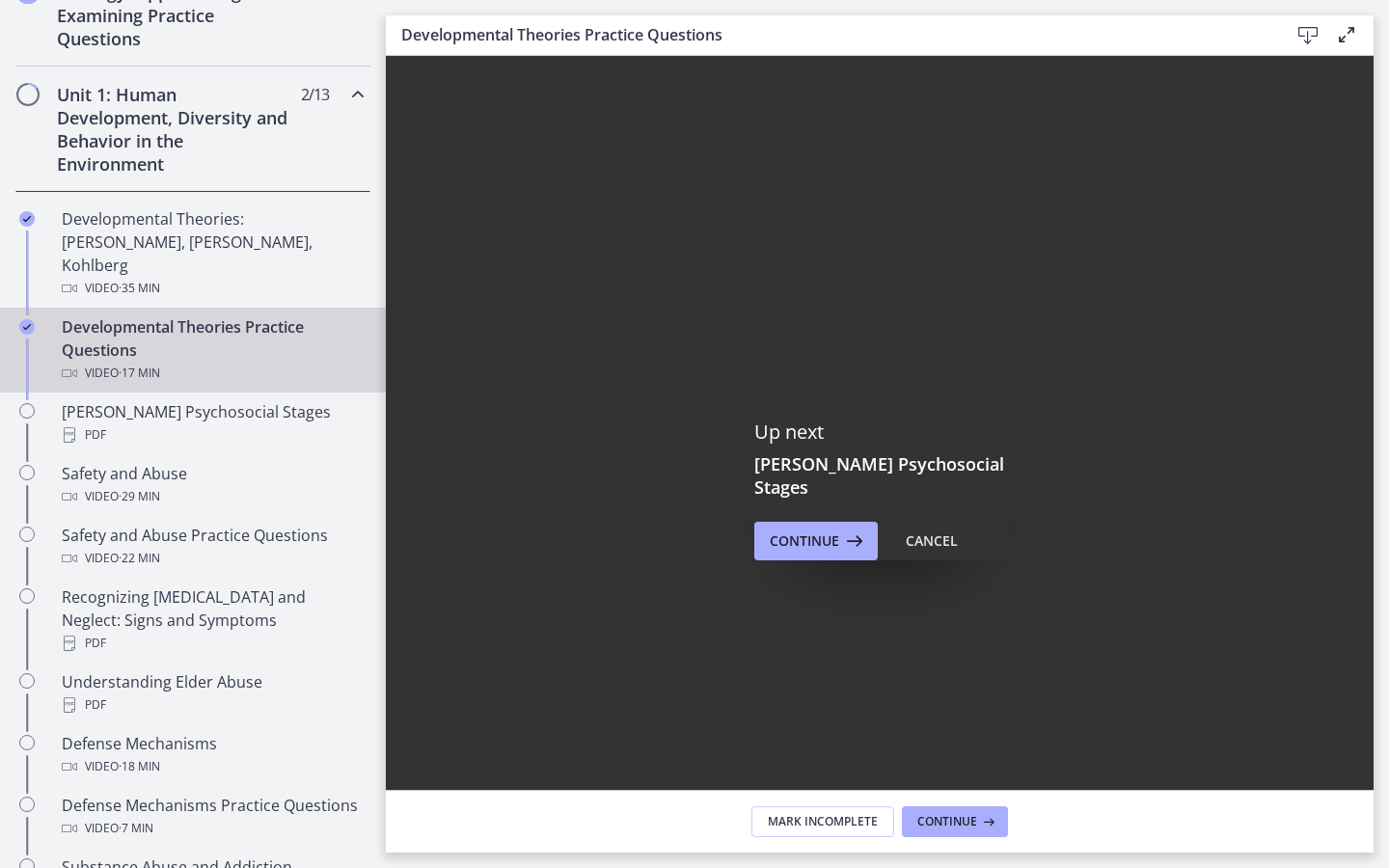
click at [1374, 749] on icon "Fullscreen" at bounding box center [1349, 824] width 50 height 43
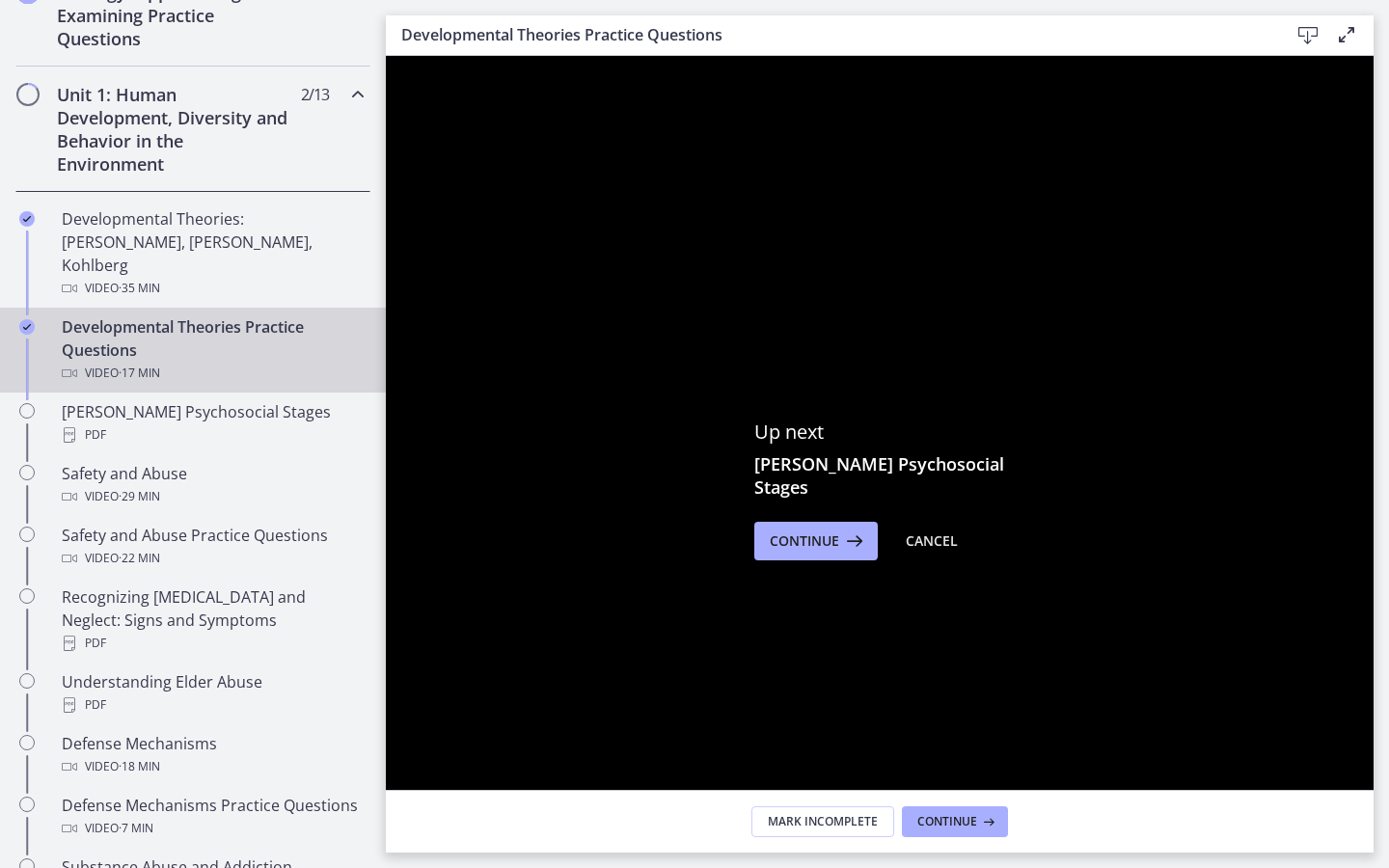
click at [1374, 749] on icon "Unfullscreen" at bounding box center [1349, 824] width 50 height 43
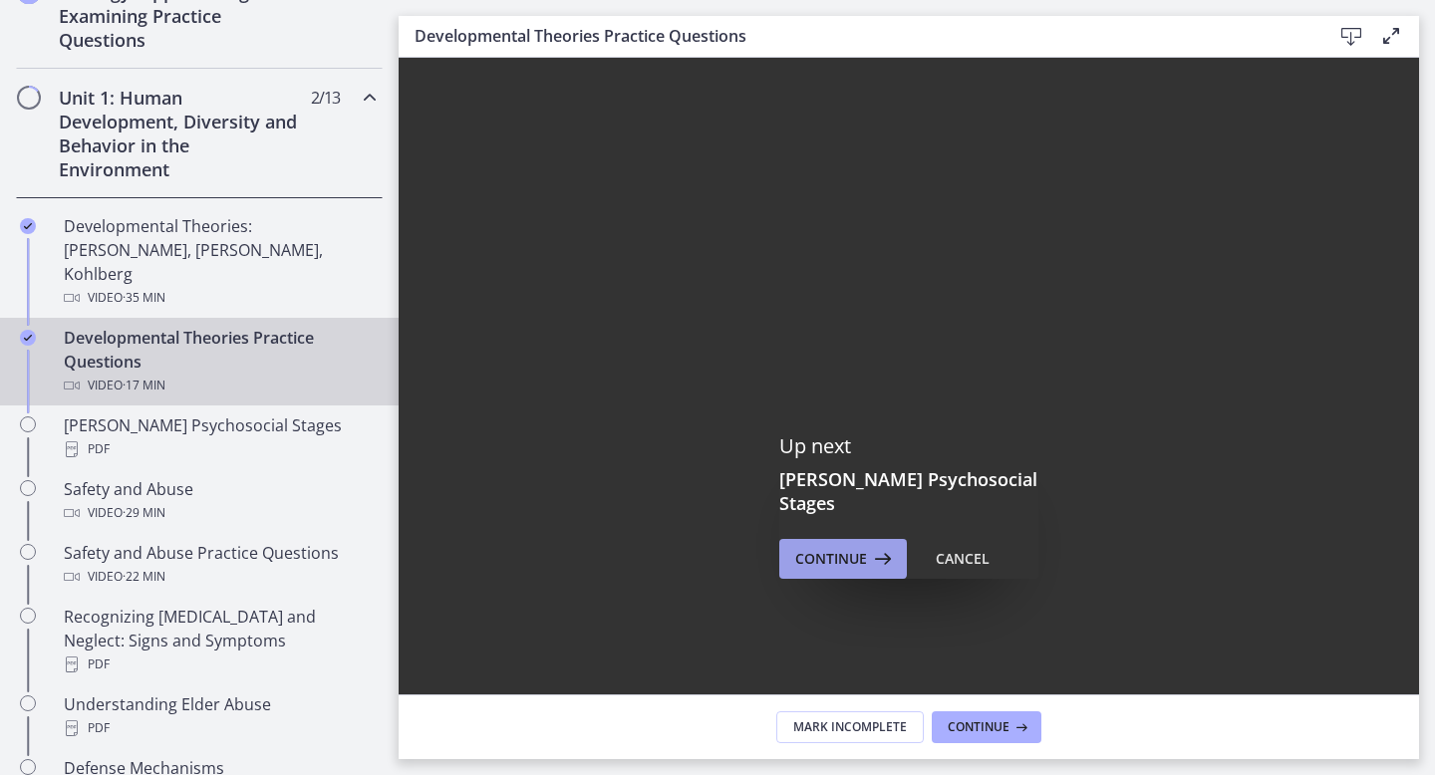
click at [868, 547] on icon at bounding box center [881, 559] width 28 height 24
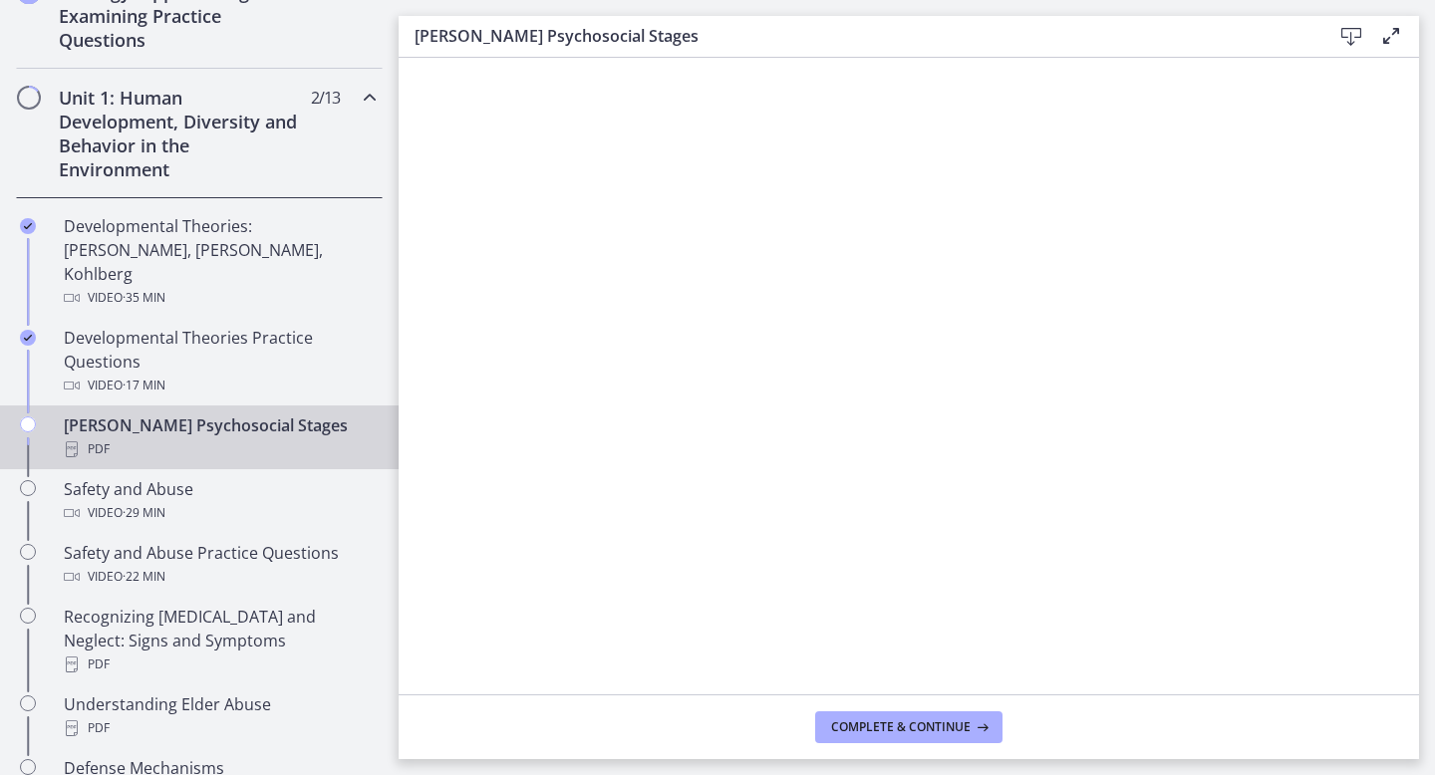
click at [1353, 34] on icon at bounding box center [1352, 37] width 24 height 24
click at [919, 725] on span "Complete & continue" at bounding box center [901, 728] width 140 height 16
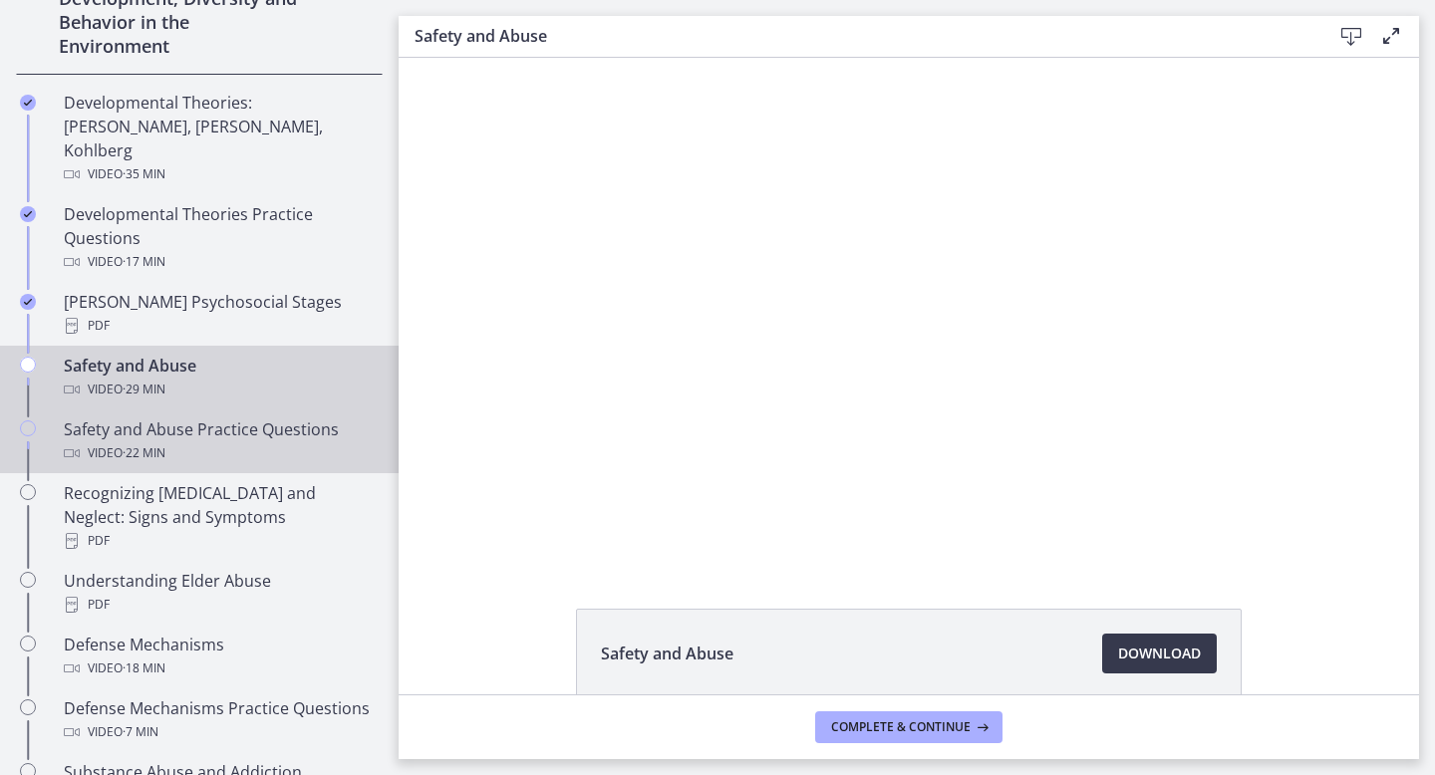
scroll to position [615, 0]
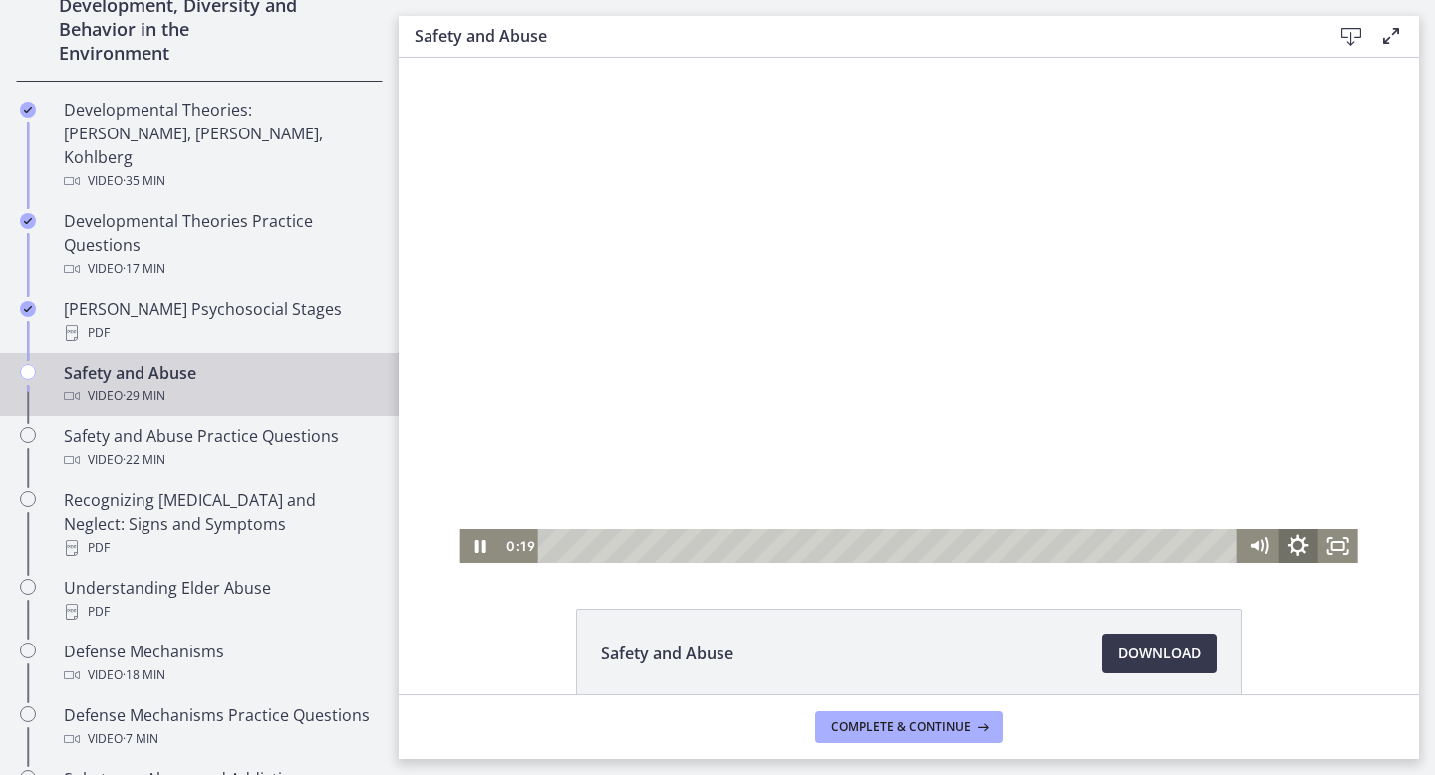
click at [1303, 544] on icon "Show settings menu" at bounding box center [1299, 545] width 22 height 22
click at [1303, 544] on icon "Hide settings menu" at bounding box center [1299, 545] width 22 height 22
click at [478, 548] on icon "Pause" at bounding box center [480, 546] width 48 height 41
click at [481, 546] on icon "Play Video" at bounding box center [481, 546] width 10 height 14
click at [912, 278] on div at bounding box center [908, 310] width 898 height 505
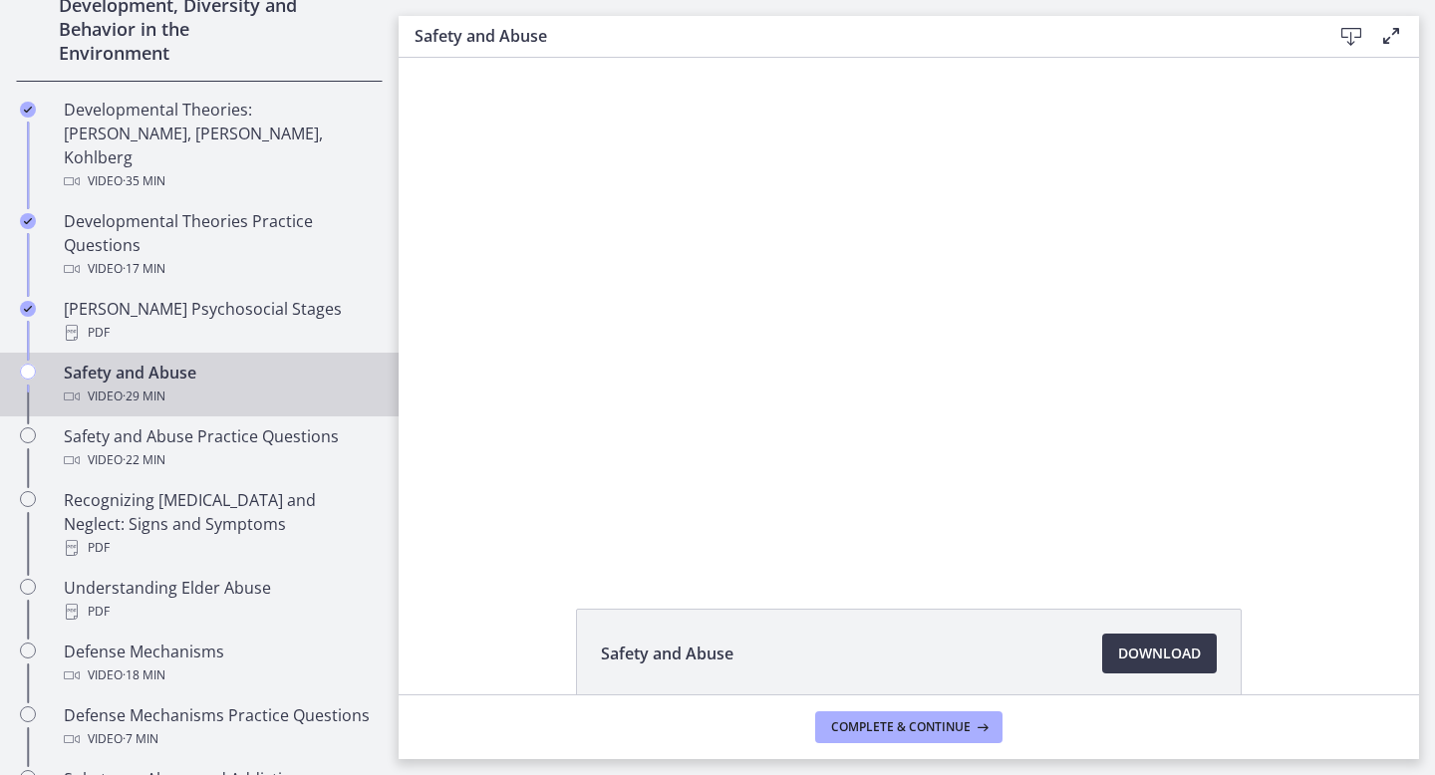
click at [912, 278] on div at bounding box center [908, 310] width 898 height 505
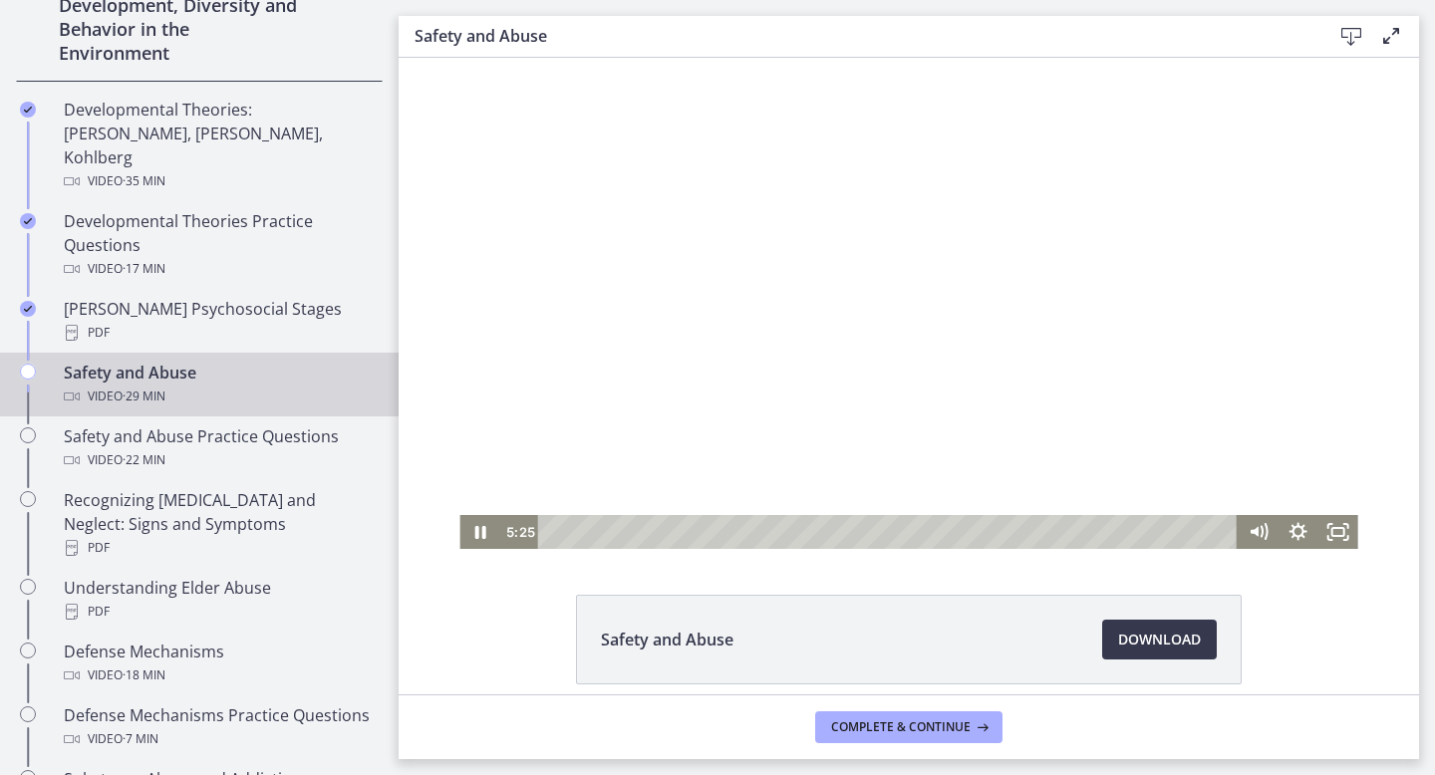
scroll to position [19, 0]
